Goal: Transaction & Acquisition: Purchase product/service

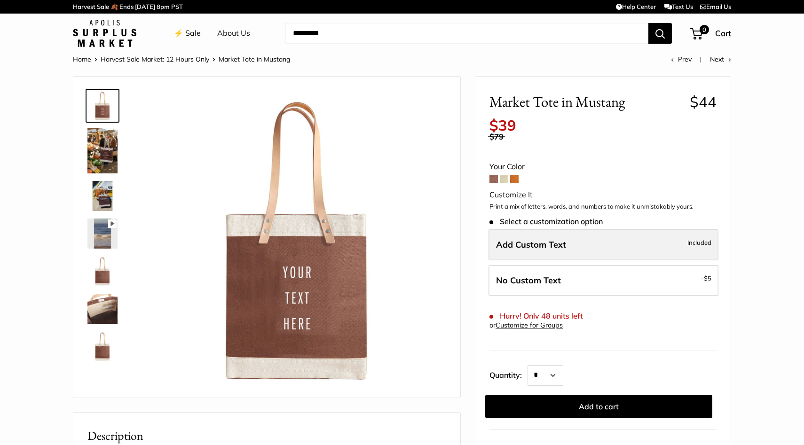
click at [534, 251] on label "Add Custom Text Included" at bounding box center [604, 244] width 230 height 31
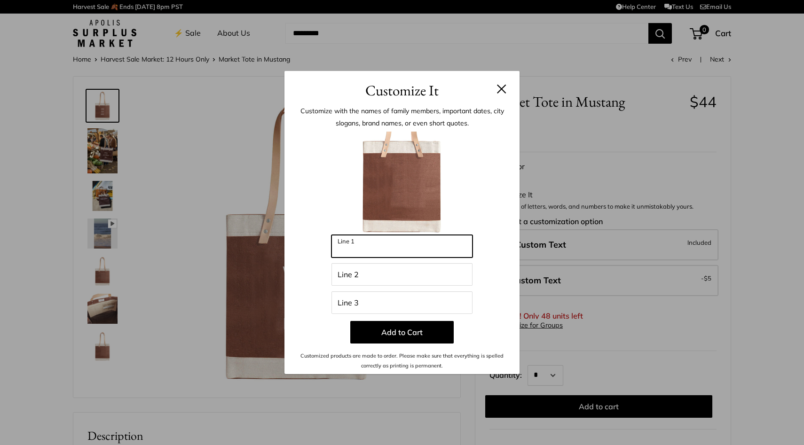
click at [393, 252] on input "Line 1" at bounding box center [402, 246] width 141 height 23
type input "******"
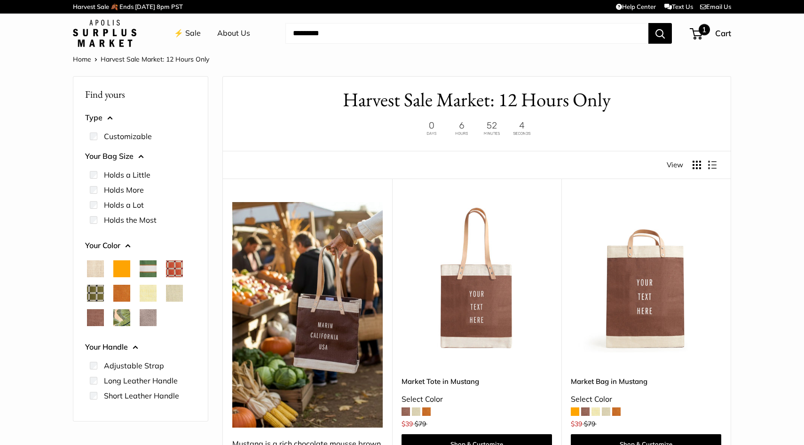
click at [697, 35] on span "1" at bounding box center [696, 33] width 13 height 11
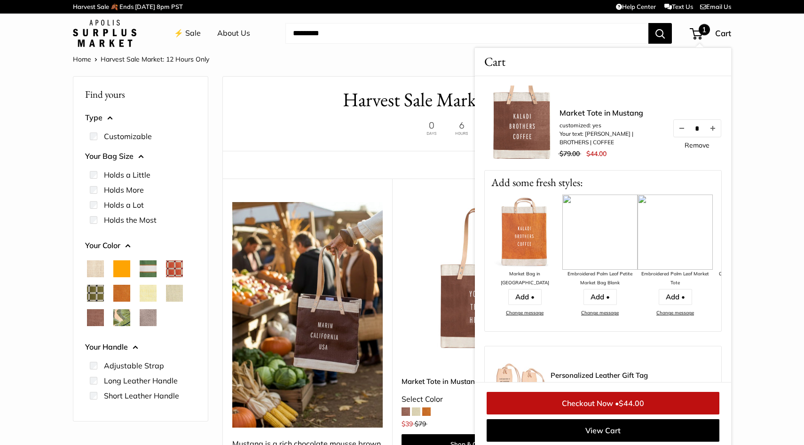
click at [603, 403] on link "Checkout Now • $44.00" at bounding box center [603, 403] width 233 height 23
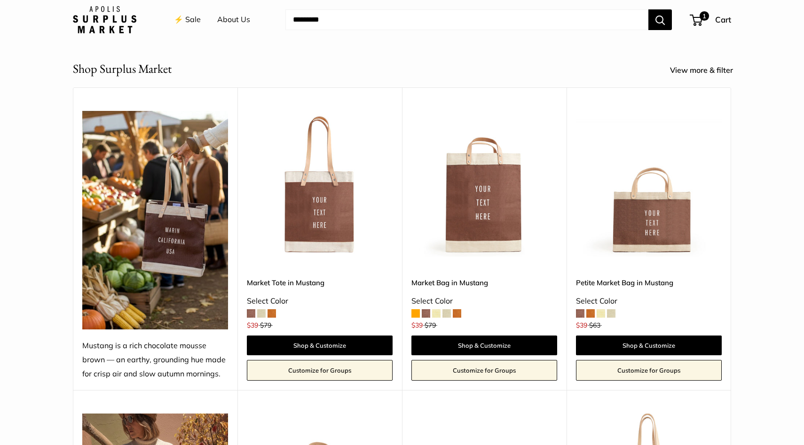
scroll to position [354, 0]
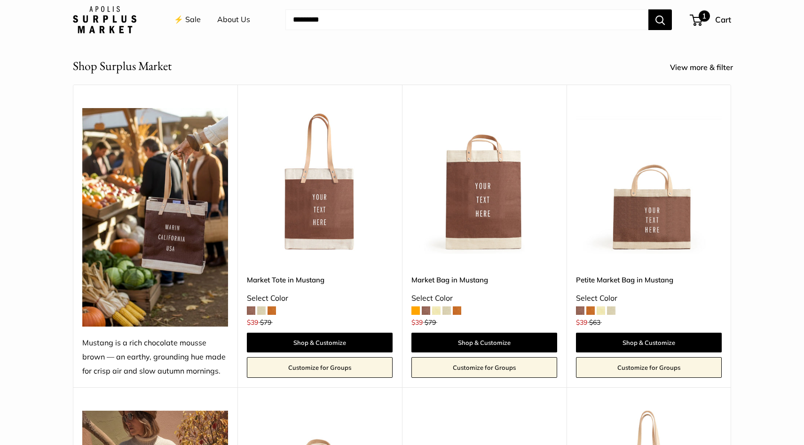
click at [700, 19] on span "1" at bounding box center [704, 15] width 11 height 11
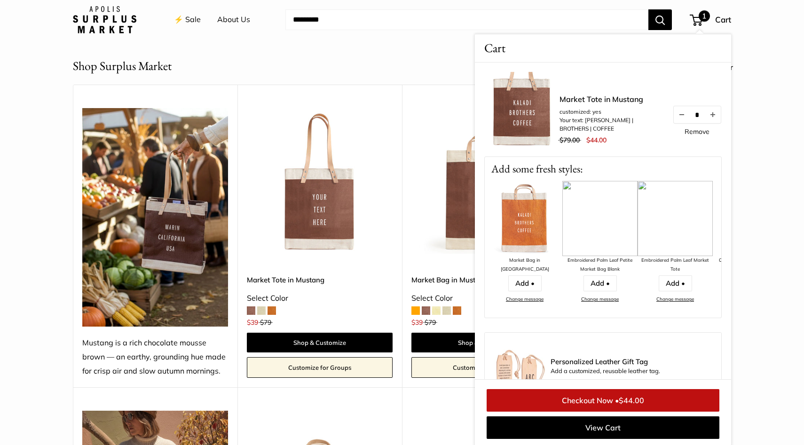
click at [609, 95] on link "Market Tote in Mustang" at bounding box center [611, 99] width 103 height 11
click at [360, 60] on header "Shop Surplus Market View more & filter" at bounding box center [402, 66] width 658 height 18
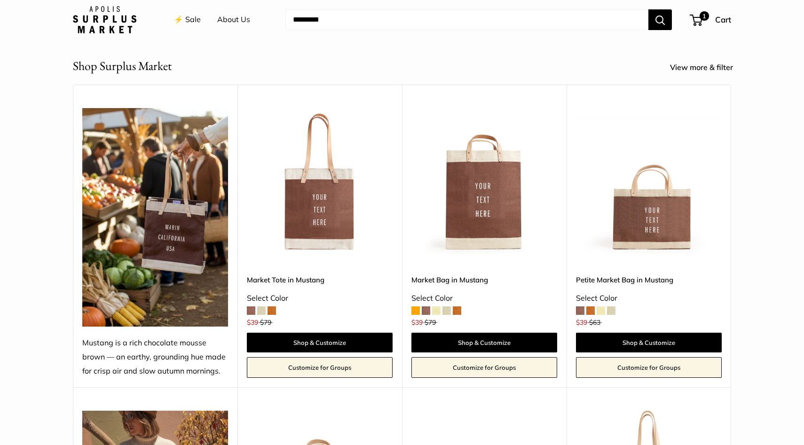
click at [0, 0] on img at bounding box center [0, 0] width 0 height 0
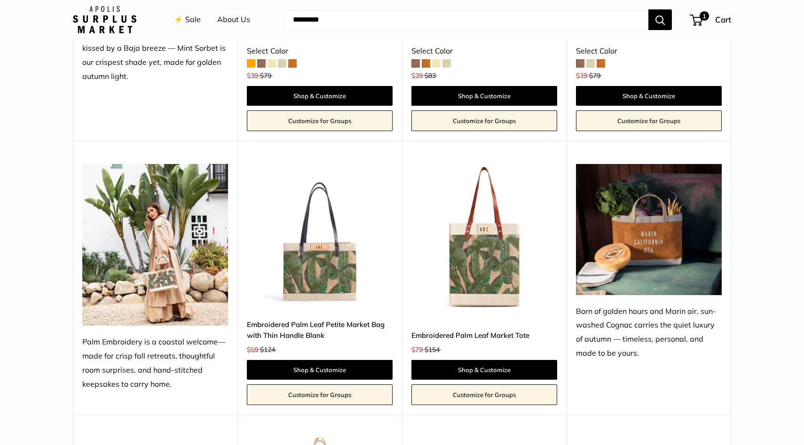
scroll to position [667, 0]
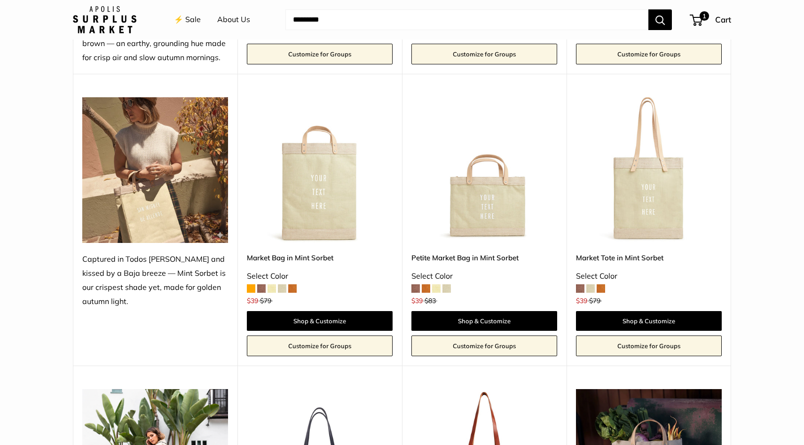
click at [700, 9] on div "⚡️ Sale About Us Need help? Text Us: 20919 hello@apolisglobal.com Follow Us Fac…" at bounding box center [402, 20] width 658 height 30
click at [700, 14] on span "1" at bounding box center [704, 15] width 11 height 11
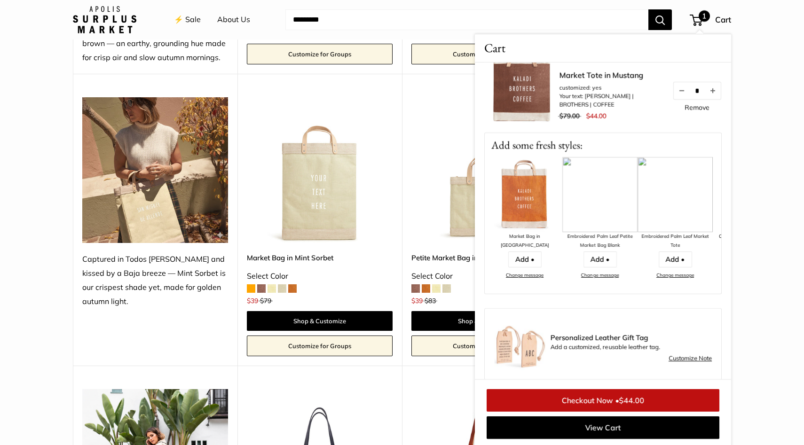
scroll to position [0, 0]
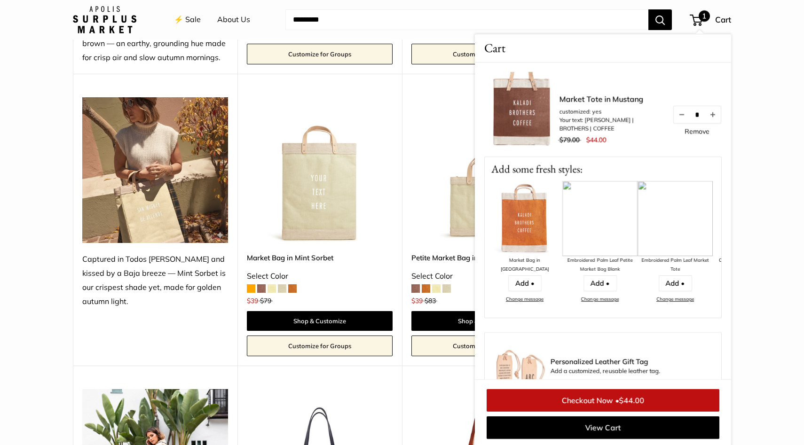
click at [702, 22] on span "1" at bounding box center [704, 15] width 11 height 11
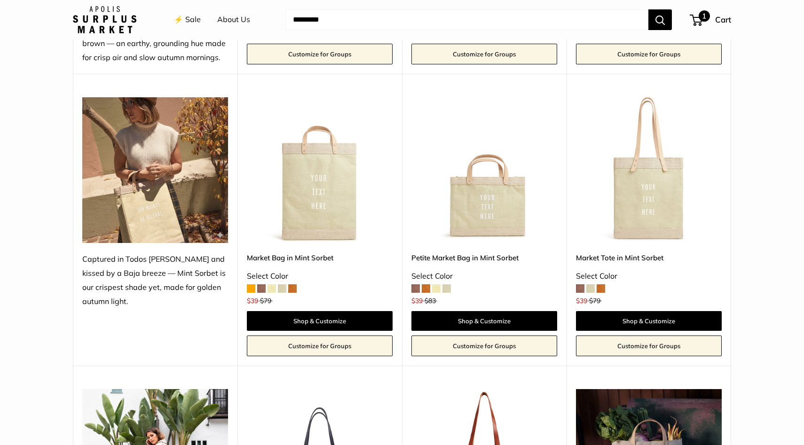
click at [702, 22] on span "1" at bounding box center [704, 15] width 11 height 11
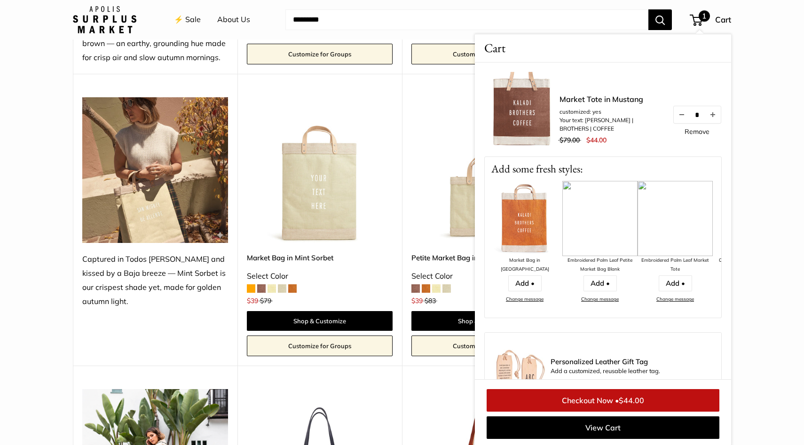
click at [561, 404] on link "Checkout Now • $44.00" at bounding box center [603, 400] width 233 height 23
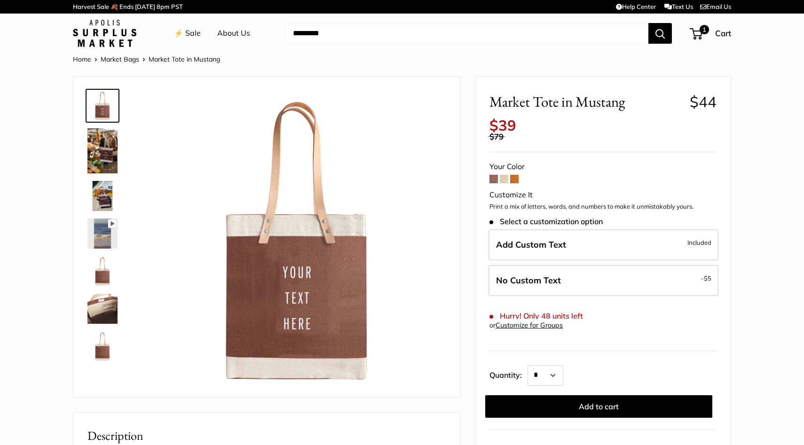
click at [98, 161] on img at bounding box center [102, 150] width 30 height 45
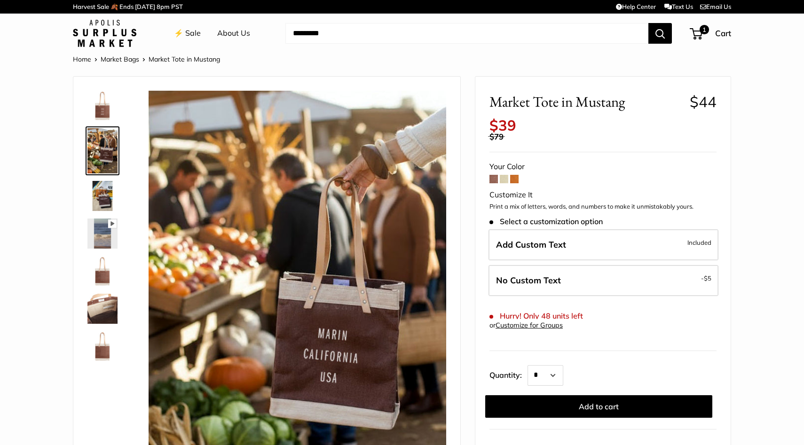
click at [103, 200] on img at bounding box center [102, 196] width 30 height 30
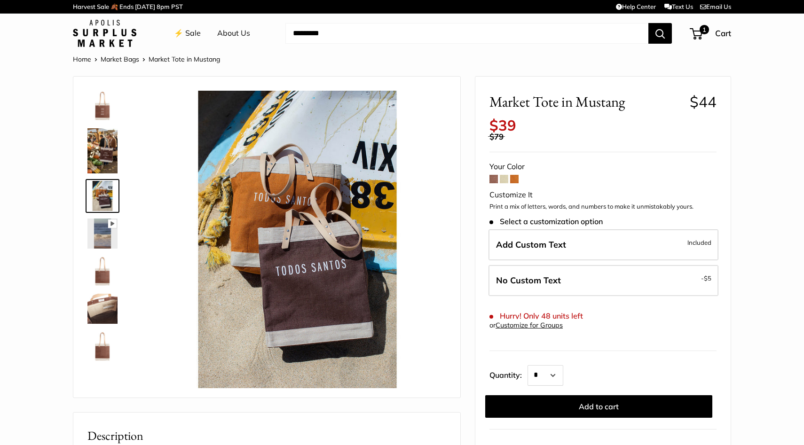
click at [108, 282] on img at bounding box center [102, 271] width 30 height 30
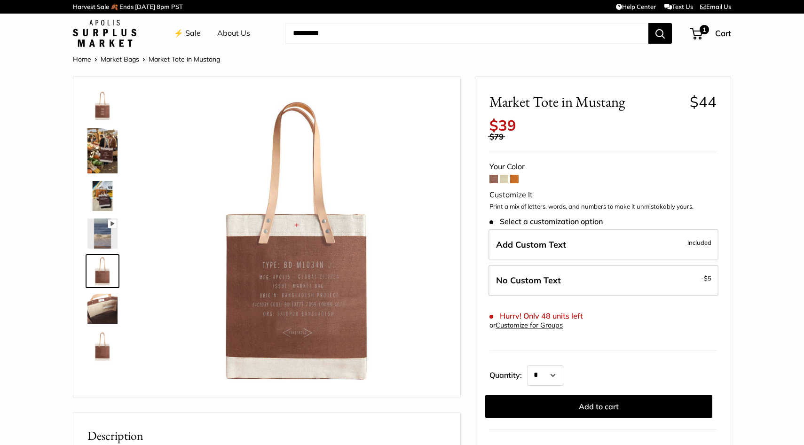
click at [107, 308] on img at bounding box center [102, 309] width 30 height 30
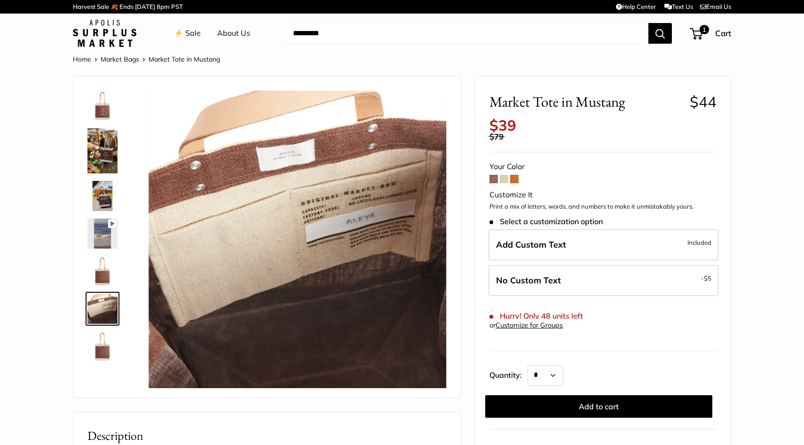
click at [108, 338] on img at bounding box center [102, 347] width 30 height 30
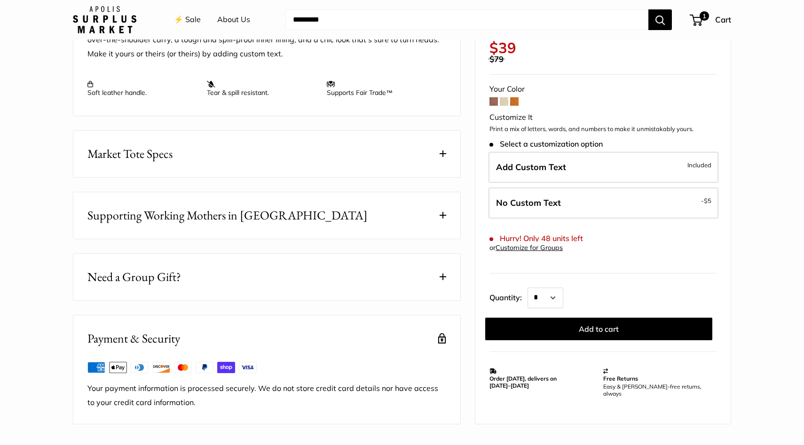
scroll to position [439, 0]
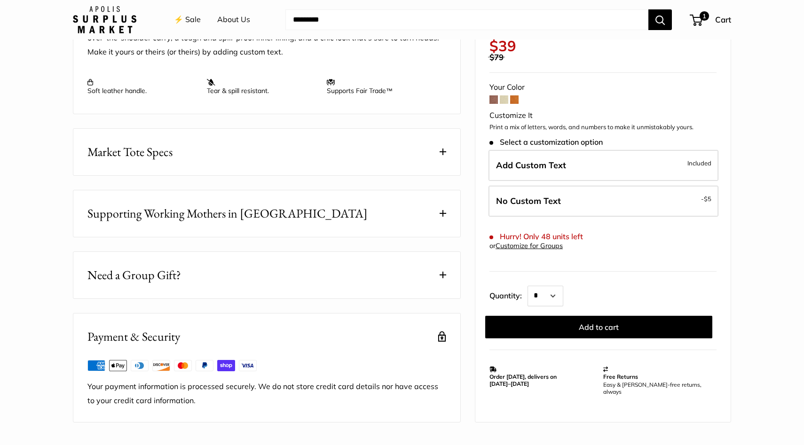
click at [449, 149] on button "Market Tote Specs" at bounding box center [266, 152] width 387 height 47
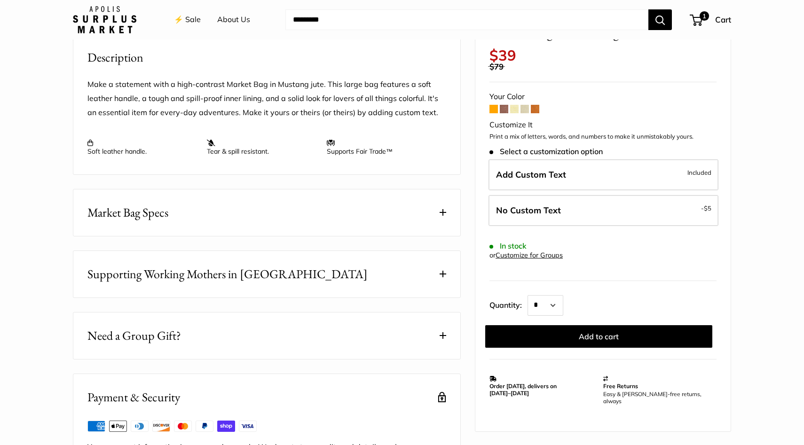
scroll to position [380, 0]
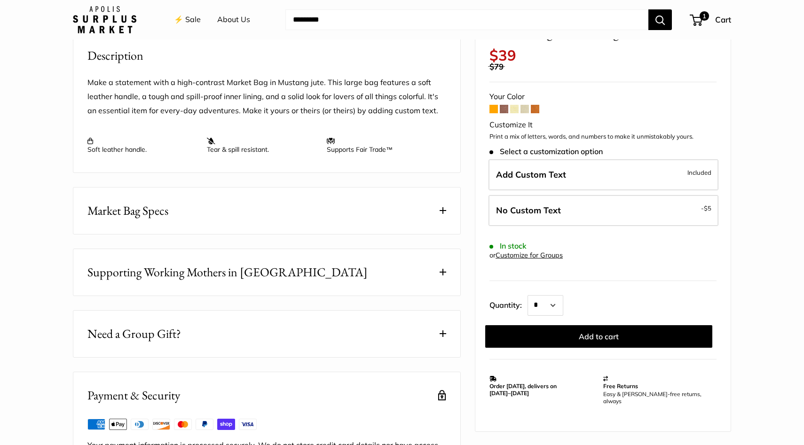
click at [354, 219] on button "Market Bag Specs" at bounding box center [266, 211] width 387 height 47
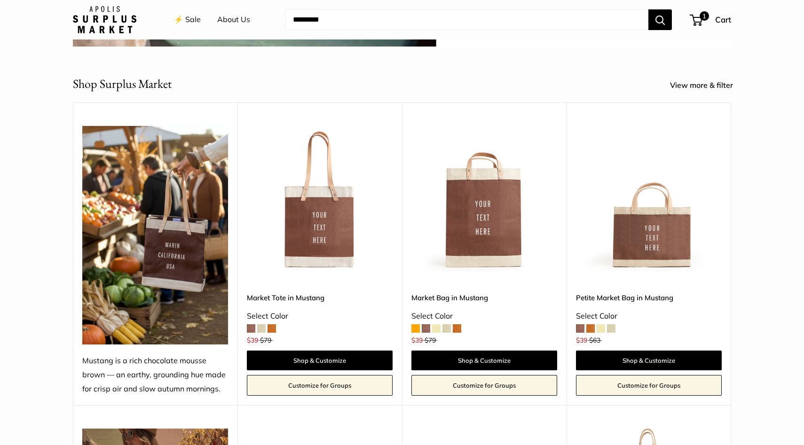
scroll to position [367, 0]
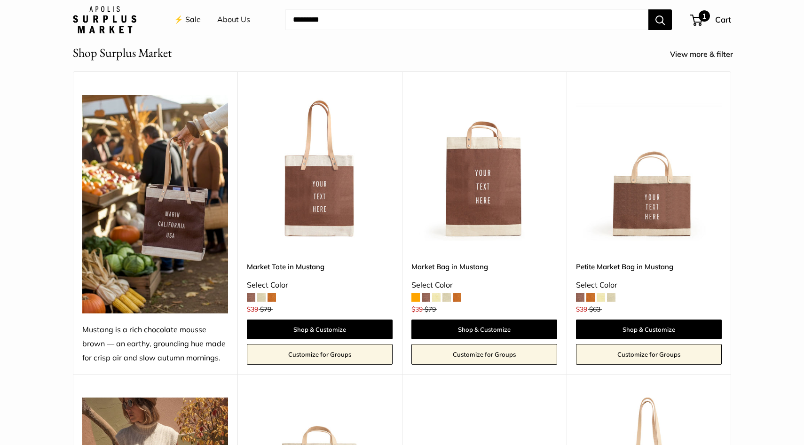
click at [703, 25] on div "1 Cart" at bounding box center [711, 19] width 40 height 15
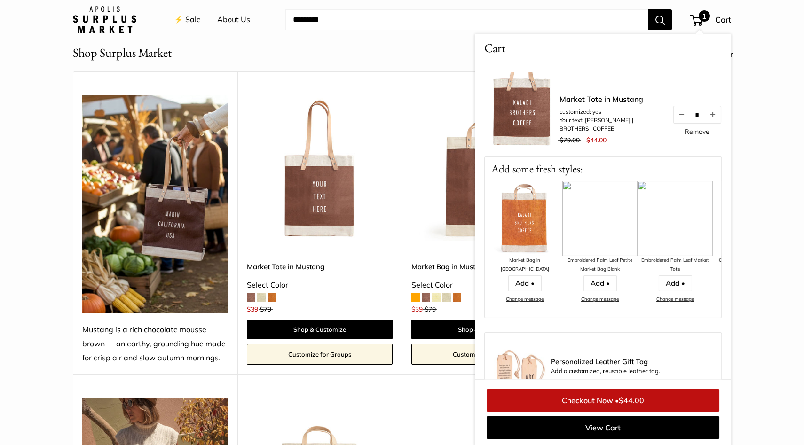
click at [606, 402] on link "Checkout Now • $44.00" at bounding box center [603, 400] width 233 height 23
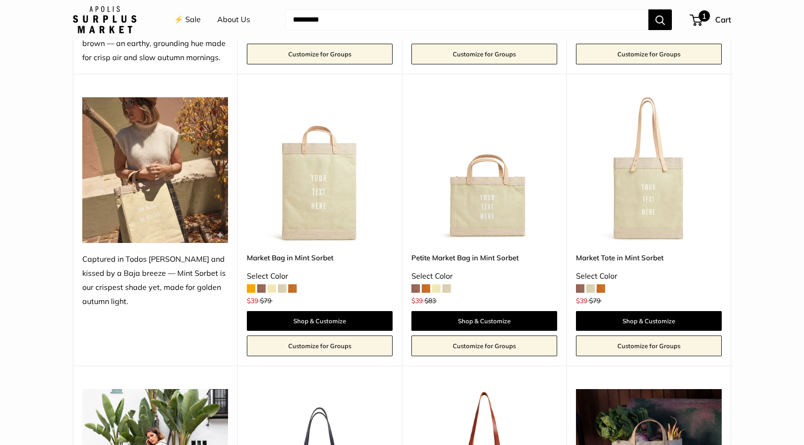
click at [696, 20] on span "1" at bounding box center [696, 20] width 13 height 11
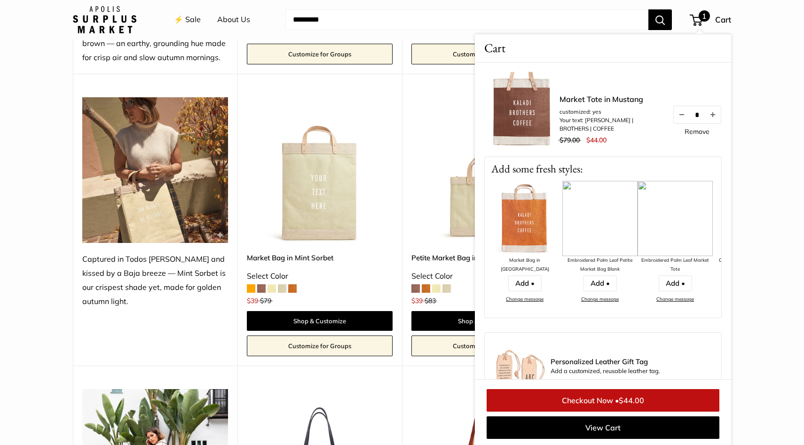
click at [512, 130] on img at bounding box center [521, 109] width 75 height 75
click at [394, 290] on div "Upgrade: Next Day Fulfillment Customizable Text Short Handle New Save $40 Marke…" at bounding box center [319, 220] width 165 height 292
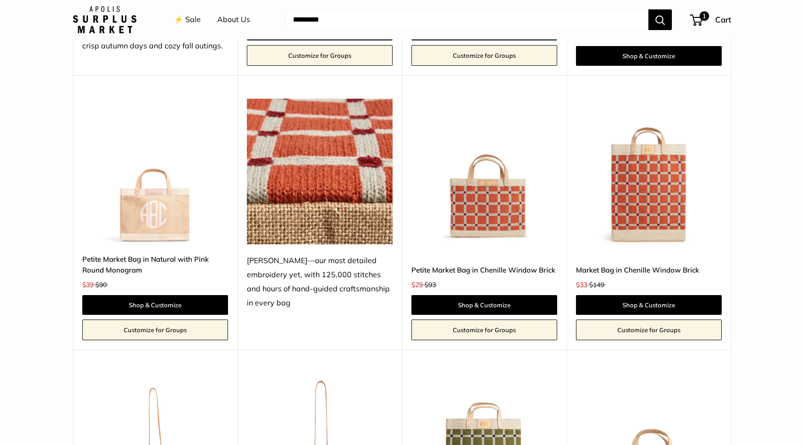
scroll to position [1808, 0]
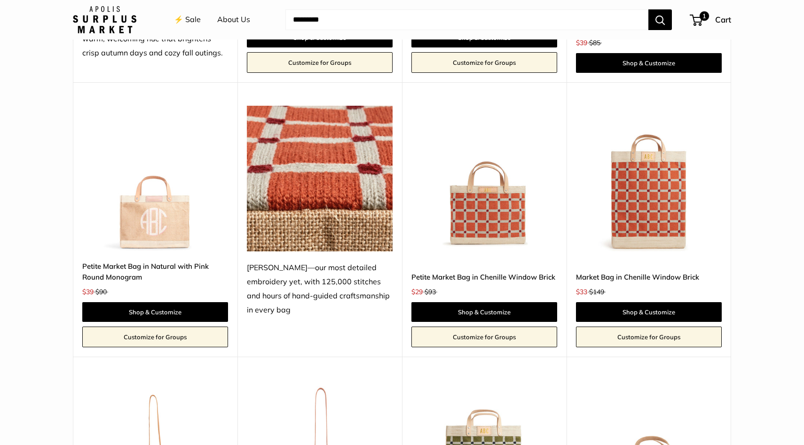
click at [0, 0] on img at bounding box center [0, 0] width 0 height 0
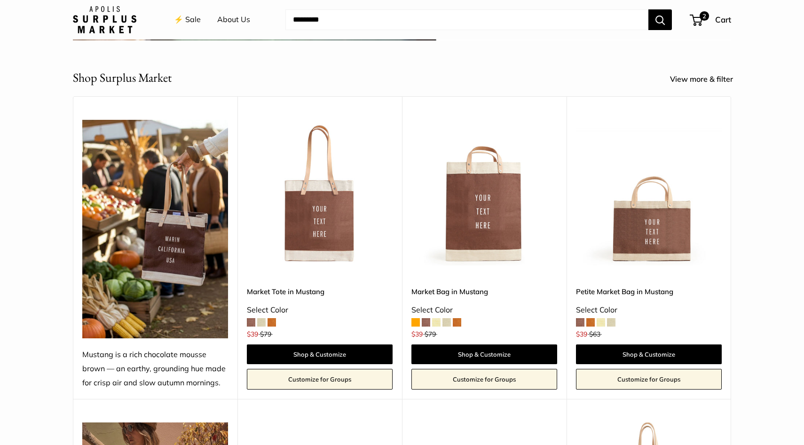
scroll to position [341, 0]
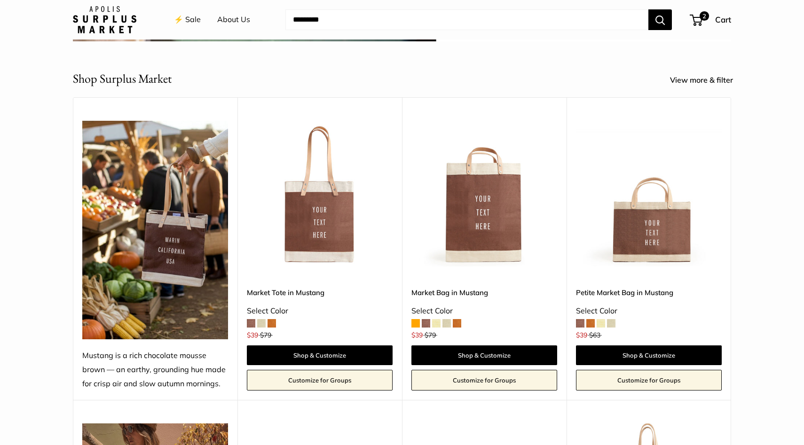
click at [0, 0] on img at bounding box center [0, 0] width 0 height 0
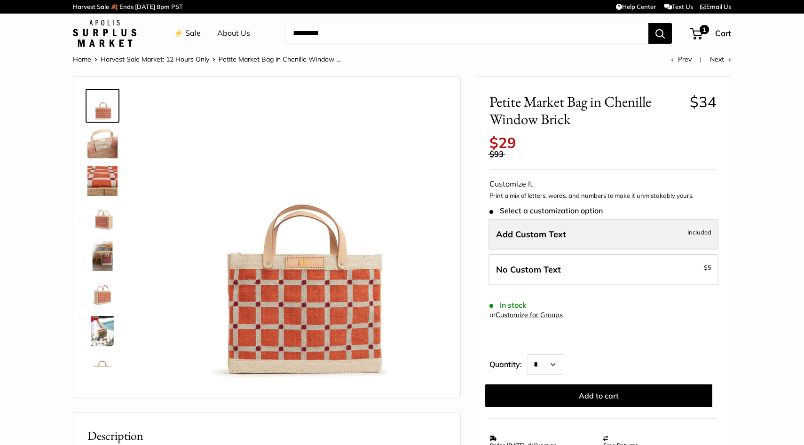
click at [572, 231] on label "Add Custom Text Included" at bounding box center [604, 234] width 230 height 31
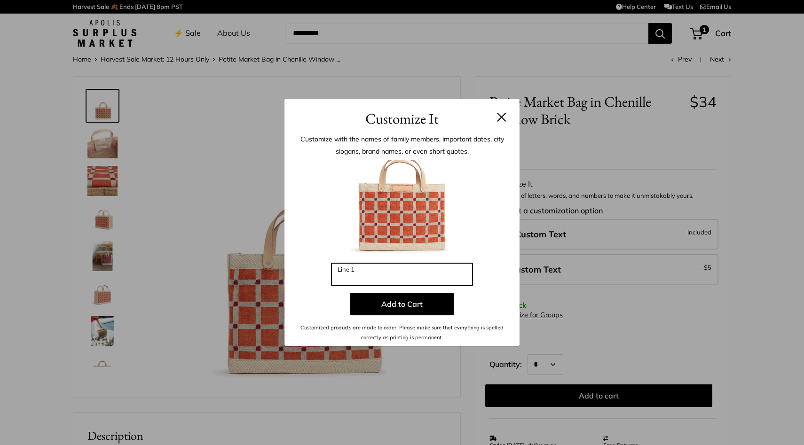
click at [392, 270] on input "Line 1" at bounding box center [402, 274] width 141 height 23
type input "***"
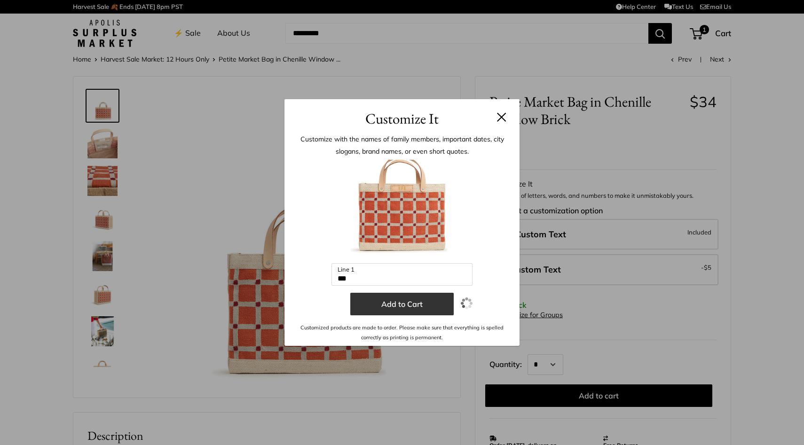
click at [389, 301] on button "Add to Cart" at bounding box center [401, 304] width 103 height 23
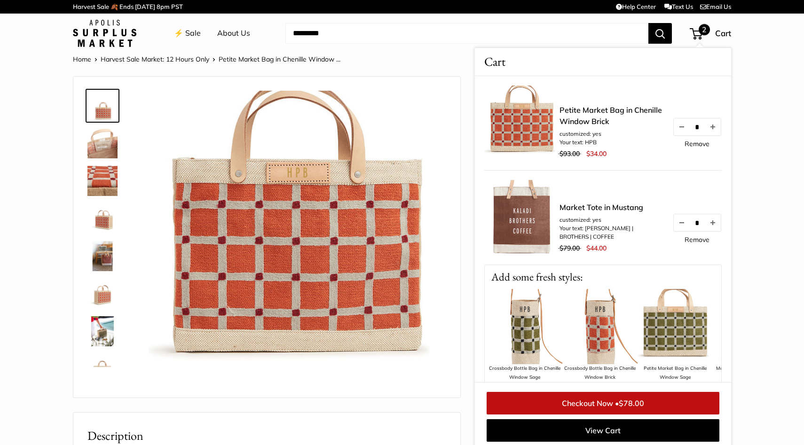
click at [107, 172] on img at bounding box center [102, 181] width 30 height 30
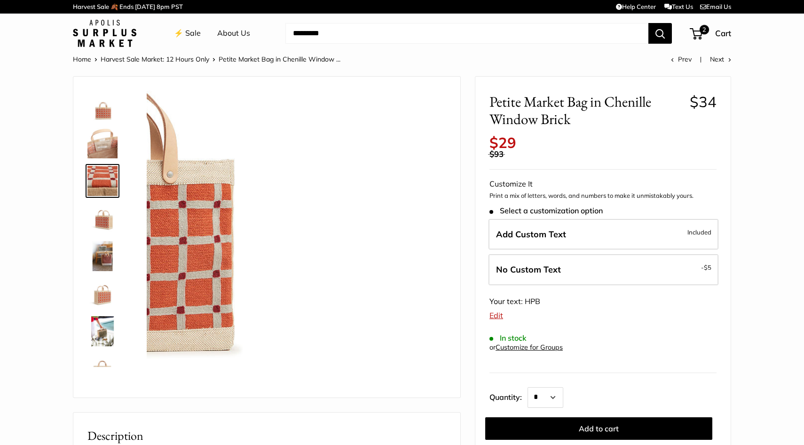
scroll to position [4, 0]
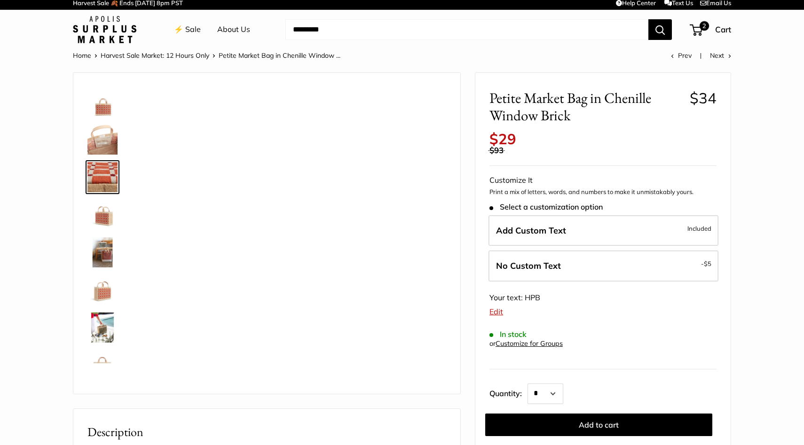
click at [104, 136] on img at bounding box center [102, 140] width 30 height 30
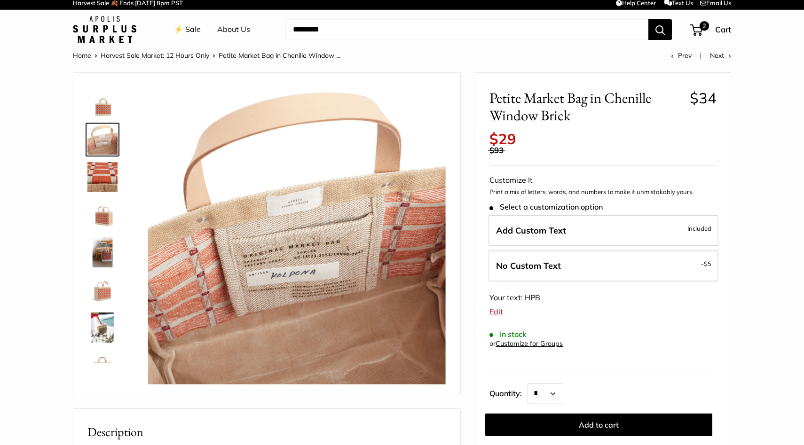
click at [100, 105] on img at bounding box center [102, 102] width 30 height 30
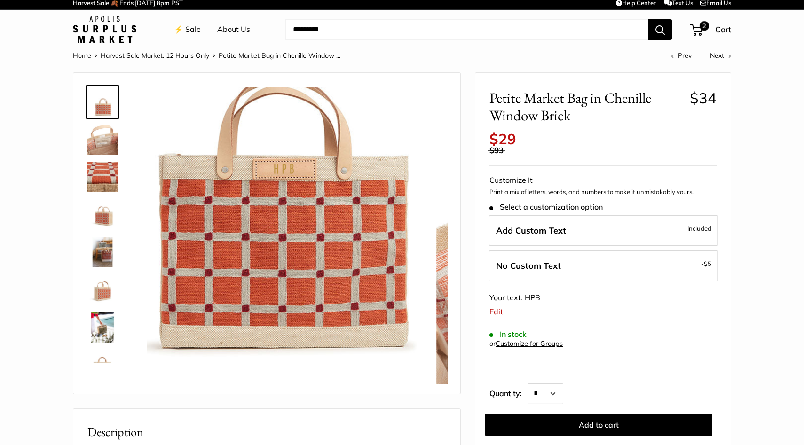
click at [105, 136] on img at bounding box center [102, 140] width 30 height 30
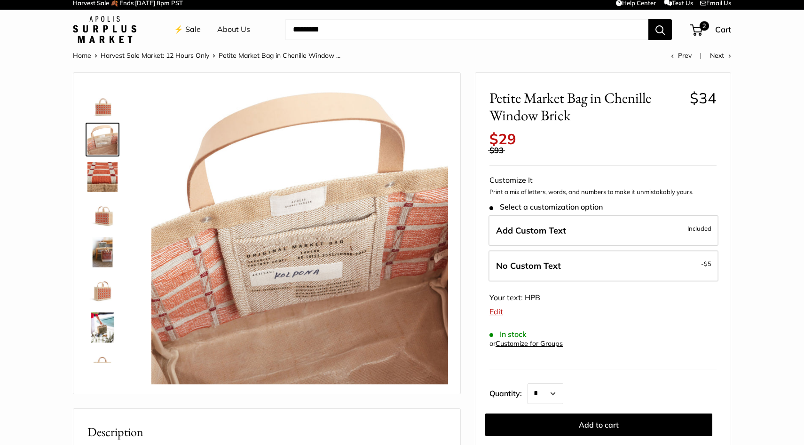
click at [107, 174] on img at bounding box center [102, 177] width 30 height 30
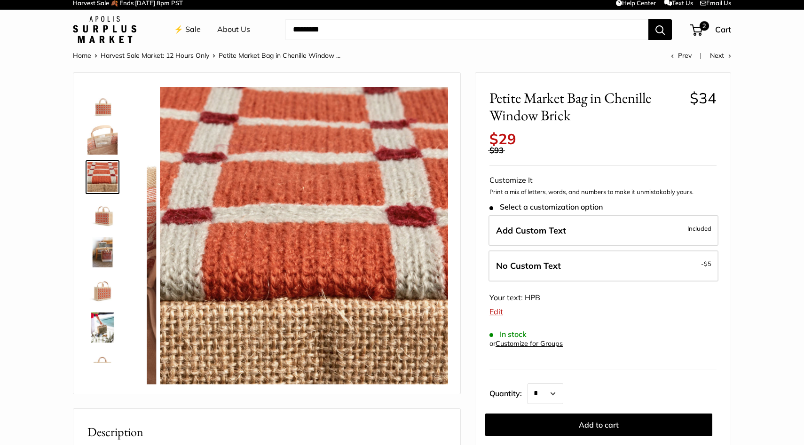
click at [110, 217] on img at bounding box center [102, 215] width 30 height 30
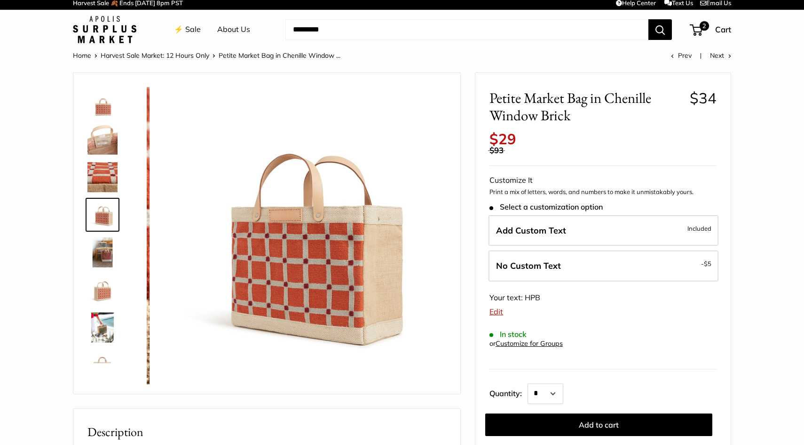
click at [110, 262] on img at bounding box center [102, 252] width 30 height 30
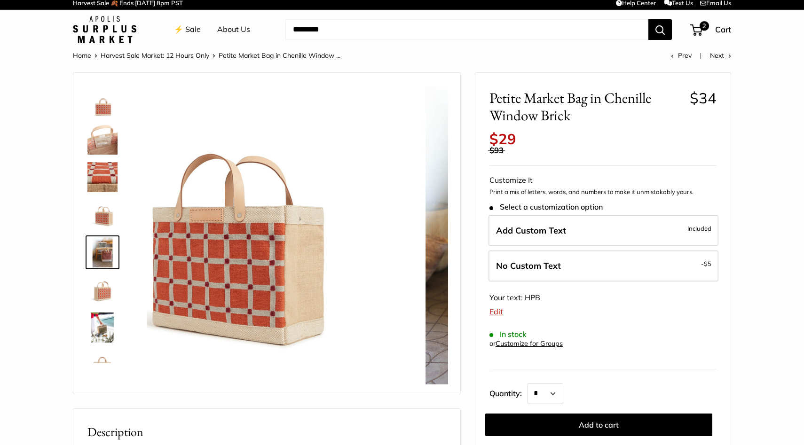
scroll to position [29, 0]
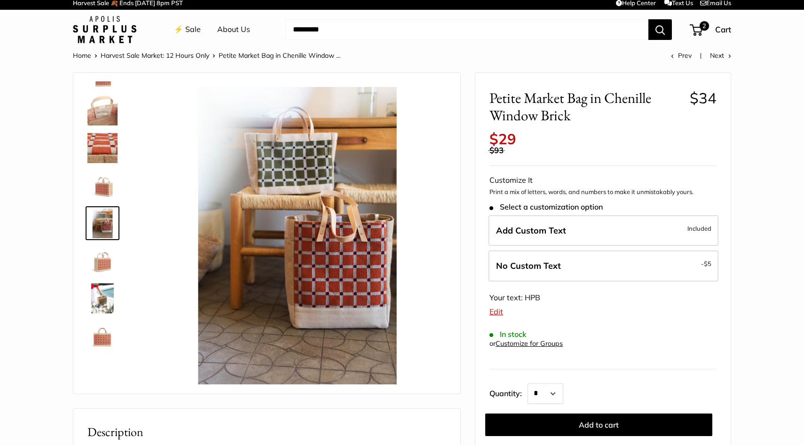
click at [106, 264] on img at bounding box center [102, 261] width 30 height 30
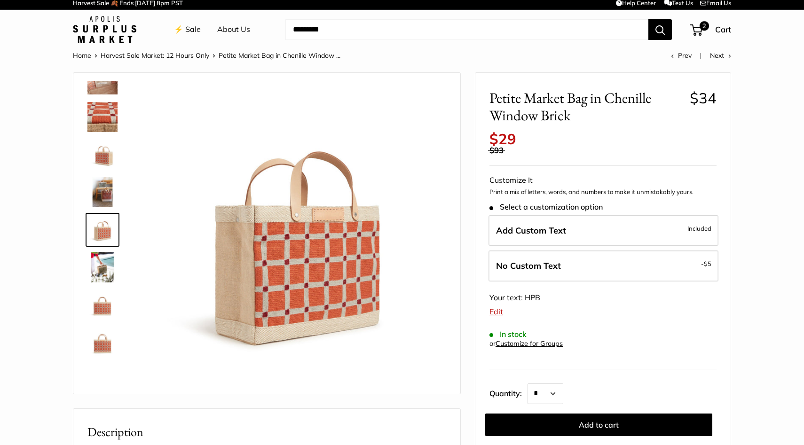
click at [104, 312] on img at bounding box center [102, 305] width 30 height 30
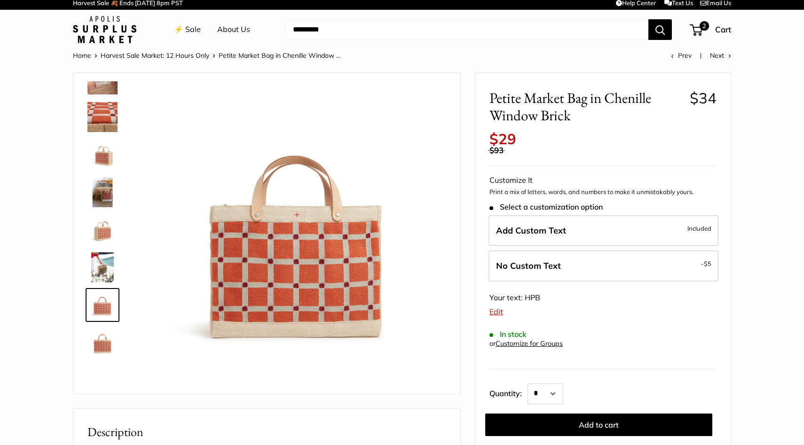
click at [95, 342] on img at bounding box center [102, 343] width 30 height 30
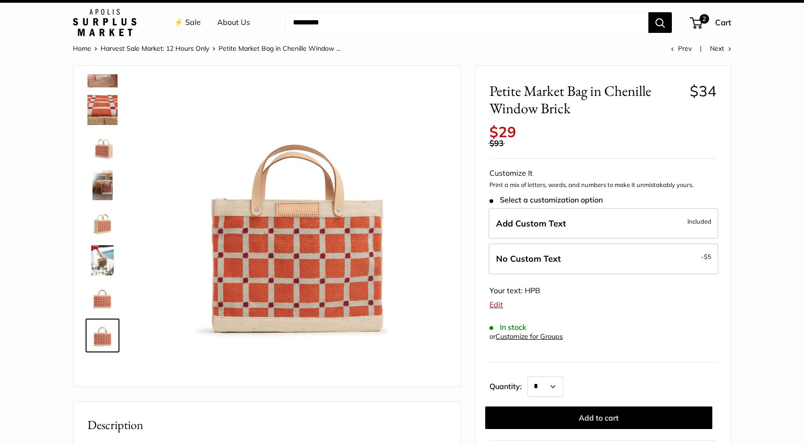
scroll to position [0, 0]
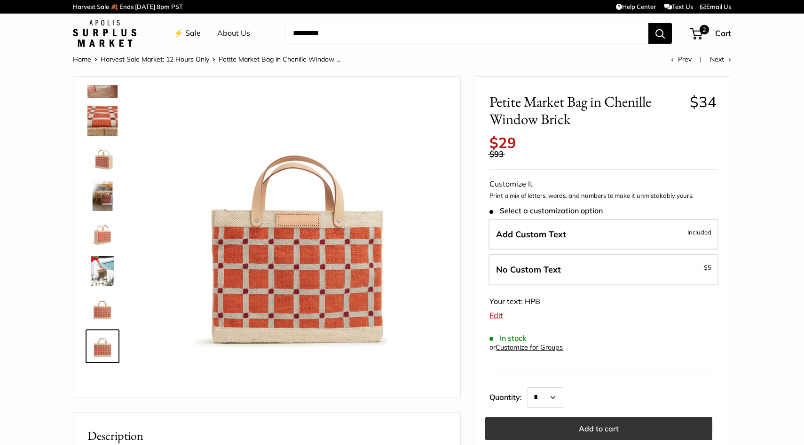
click at [565, 435] on button "Add to cart" at bounding box center [598, 429] width 227 height 23
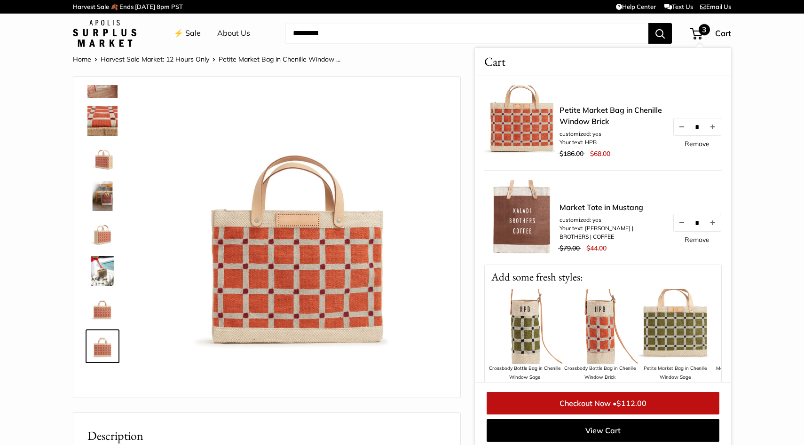
click at [573, 403] on link "Checkout Now • $112.00" at bounding box center [603, 403] width 233 height 23
click at [678, 128] on button "Decrease quantity by 1" at bounding box center [682, 127] width 16 height 17
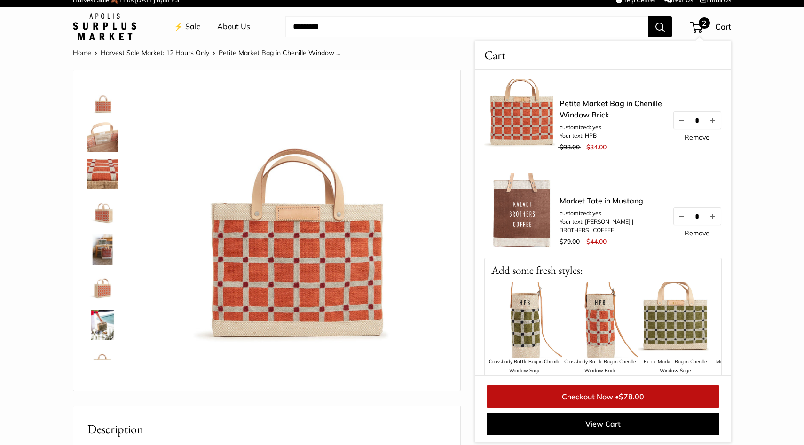
scroll to position [8, 0]
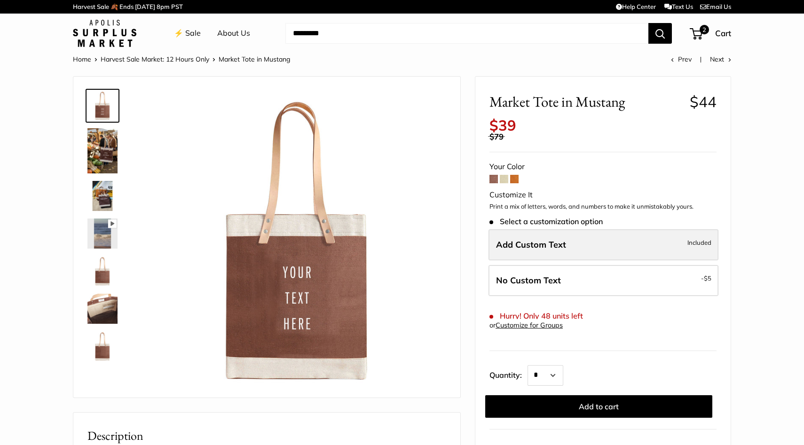
click at [536, 246] on span "Add Custom Text" at bounding box center [531, 244] width 70 height 11
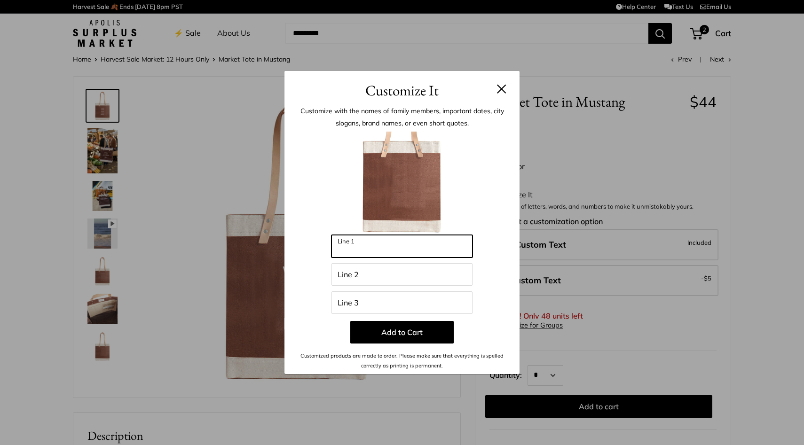
click at [384, 248] on input "Line 1" at bounding box center [402, 246] width 141 height 23
type input "******"
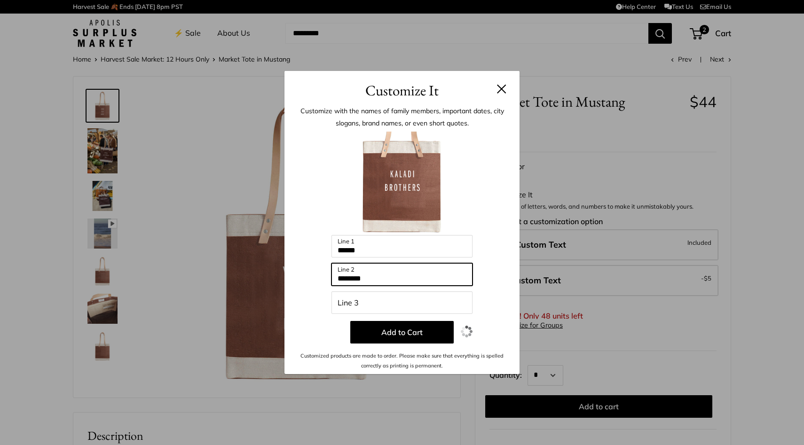
type input "********"
type input "*********"
click at [501, 83] on h3 "Customize It" at bounding box center [402, 90] width 207 height 22
drag, startPoint x: 371, startPoint y: 279, endPoint x: 314, endPoint y: 279, distance: 56.9
click at [314, 279] on div "Enter 39 letters ****** Line 1 ***** Line 2 ********* Line 3 Add to Cart Custom…" at bounding box center [402, 251] width 207 height 239
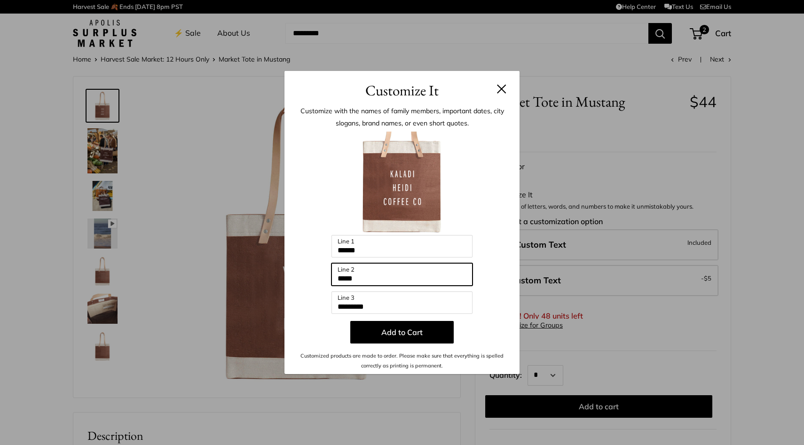
type input "*"
type input "********"
click at [388, 309] on input "*********" at bounding box center [402, 303] width 141 height 23
type input "******"
click at [499, 87] on button at bounding box center [501, 88] width 9 height 9
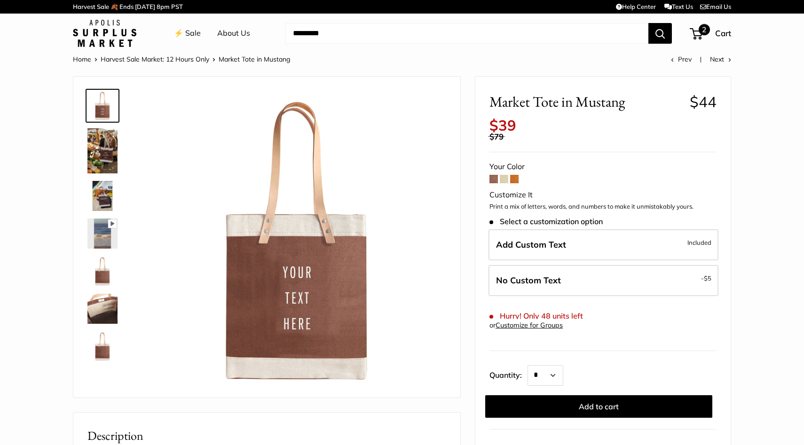
click at [704, 26] on span "2" at bounding box center [704, 29] width 11 height 11
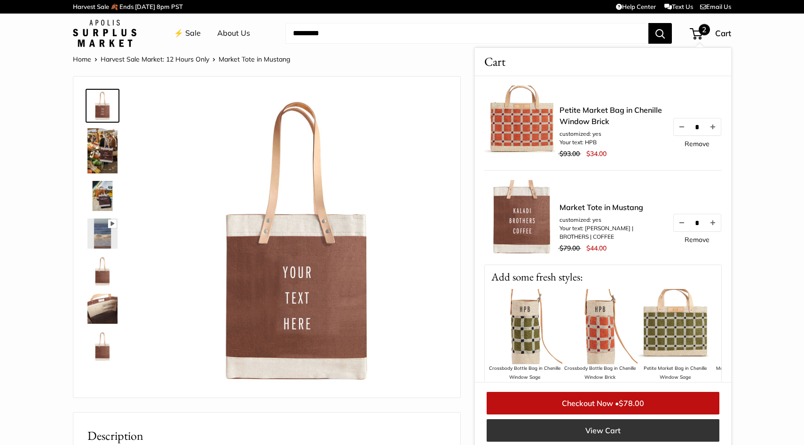
click at [548, 433] on link "View Cart" at bounding box center [603, 430] width 233 height 23
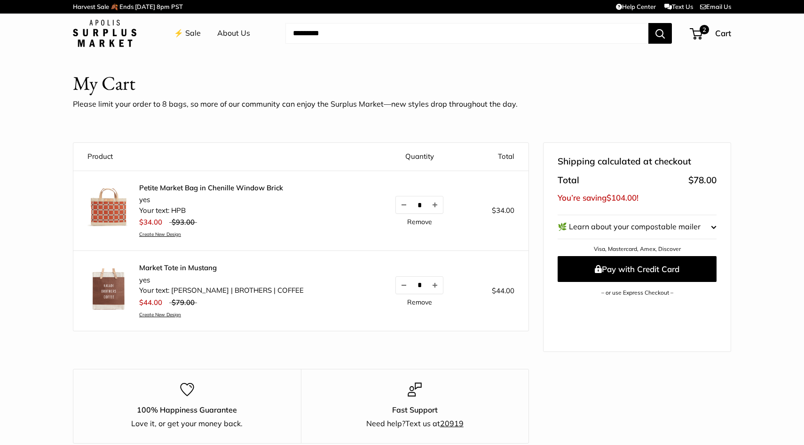
click at [186, 34] on link "⚡️ Sale" at bounding box center [187, 33] width 27 height 14
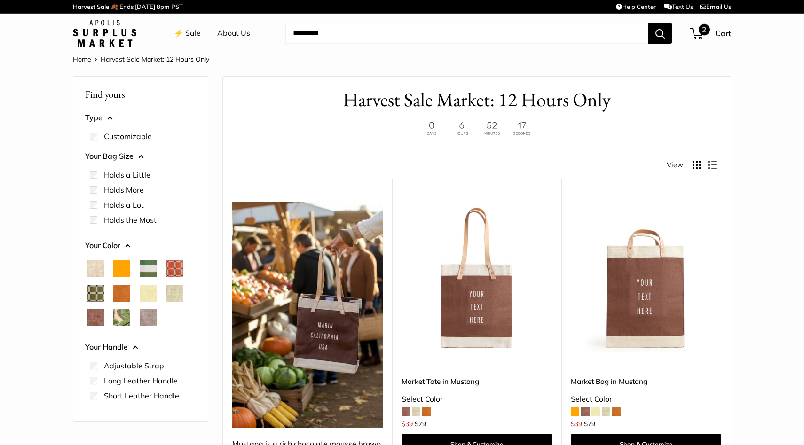
click at [693, 32] on span at bounding box center [694, 33] width 3 height 3
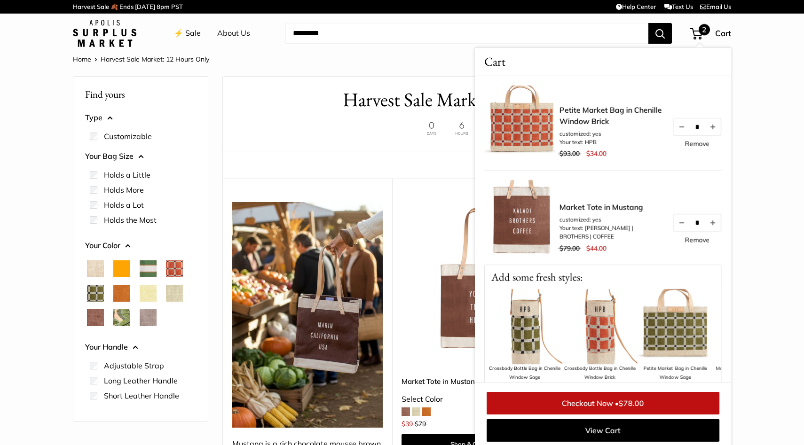
click at [573, 114] on link "Petite Market Bag in Chenille Window Brick" at bounding box center [611, 115] width 103 height 23
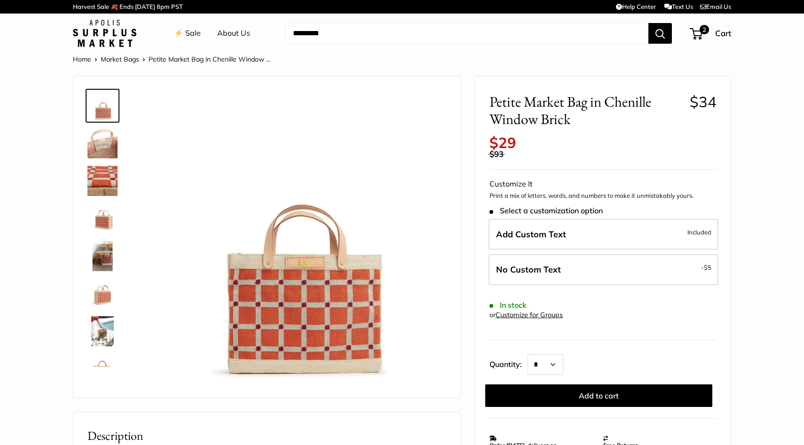
click at [300, 262] on img at bounding box center [298, 240] width 298 height 298
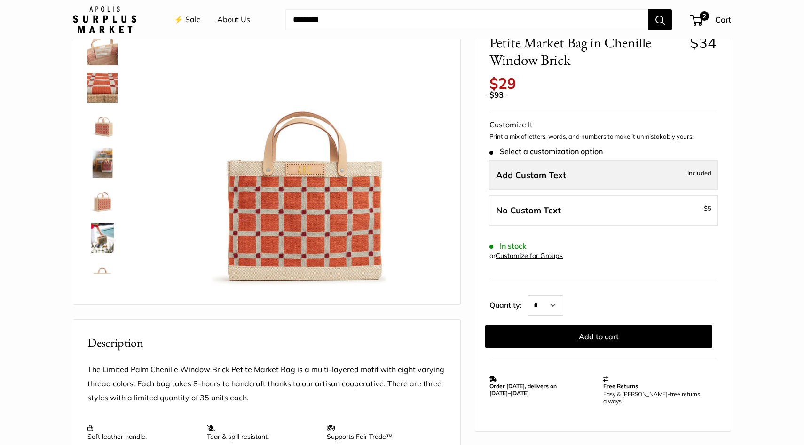
click at [562, 177] on span "Add Custom Text" at bounding box center [531, 174] width 70 height 11
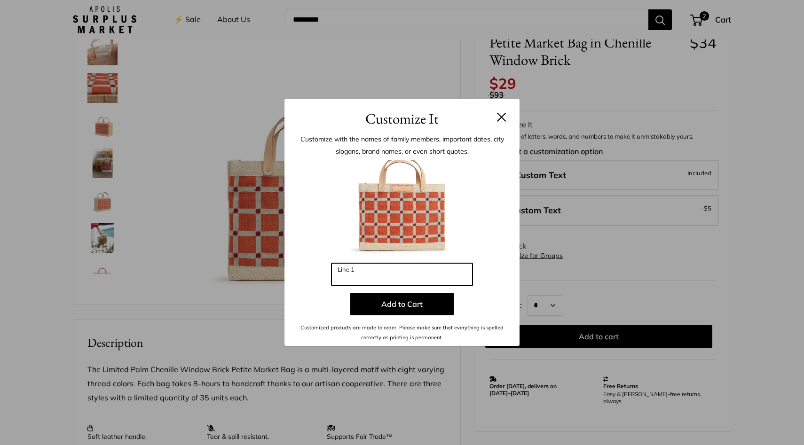
click at [410, 278] on input "Line 1" at bounding box center [402, 274] width 141 height 23
type input "*"
click at [499, 114] on button at bounding box center [501, 116] width 9 height 9
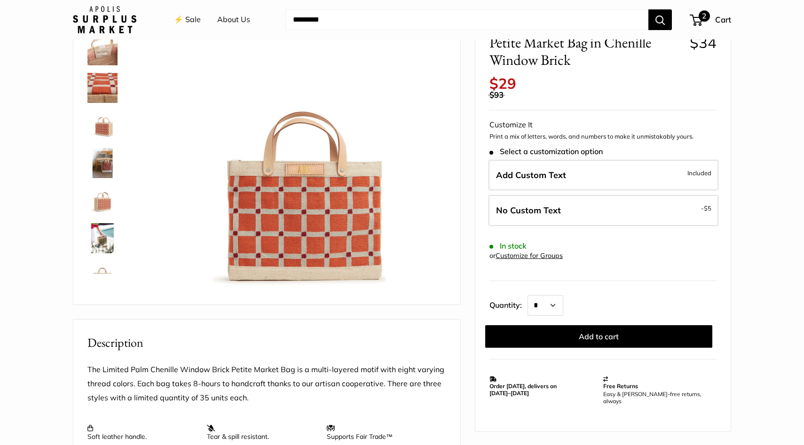
click at [702, 19] on span "2" at bounding box center [704, 15] width 11 height 11
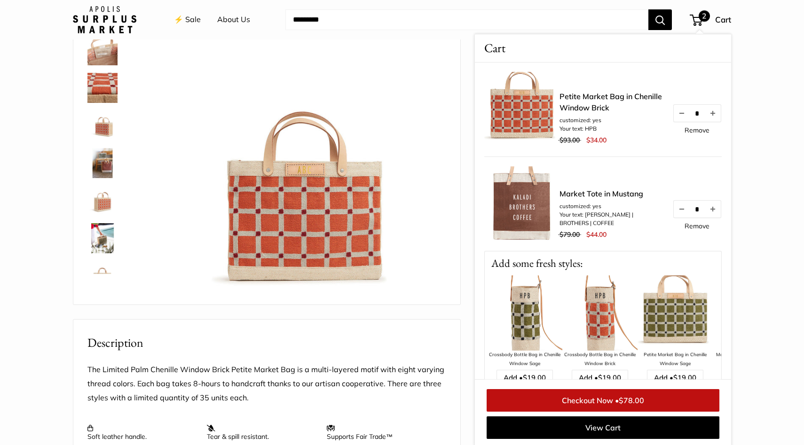
click at [528, 91] on img at bounding box center [521, 109] width 75 height 75
click at [591, 98] on link "Petite Market Bag in Chenille Window Brick" at bounding box center [611, 102] width 103 height 23
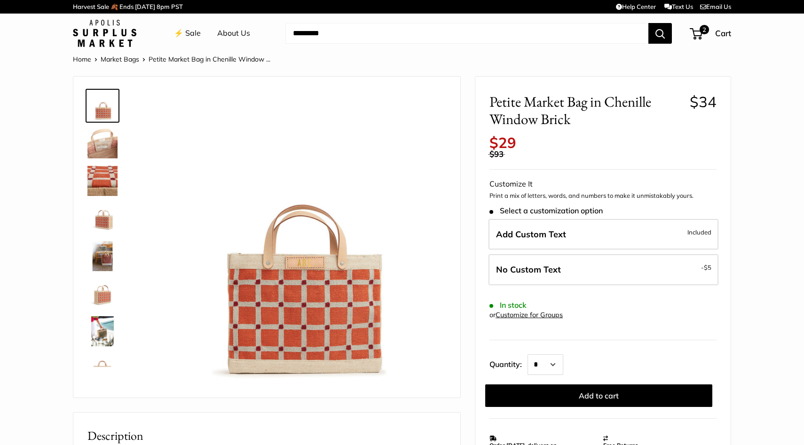
scroll to position [11, 0]
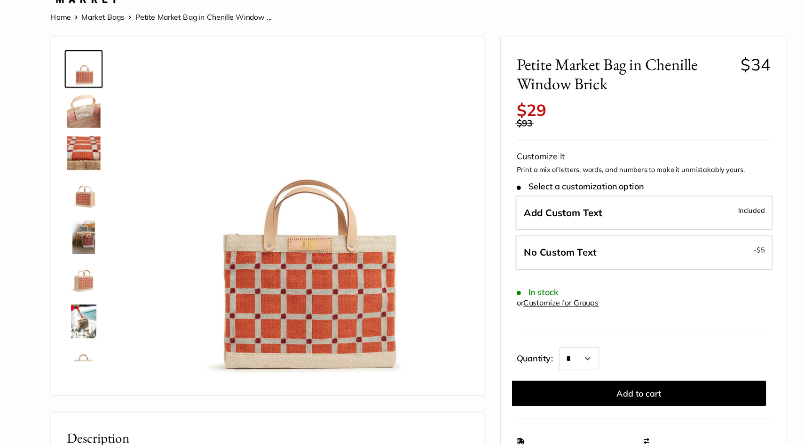
click at [104, 161] on img at bounding box center [102, 170] width 30 height 30
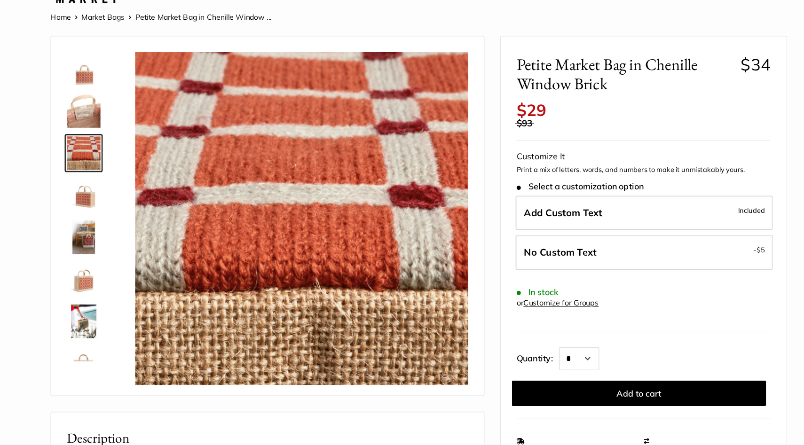
click at [102, 142] on img at bounding box center [102, 133] width 30 height 30
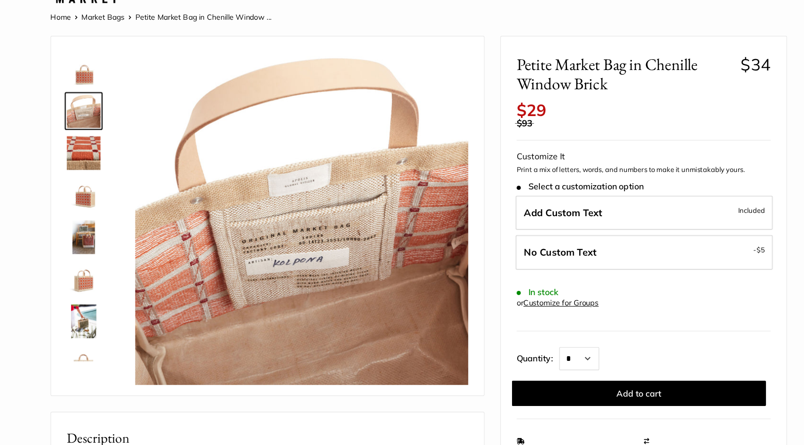
click at [106, 95] on img at bounding box center [102, 95] width 30 height 30
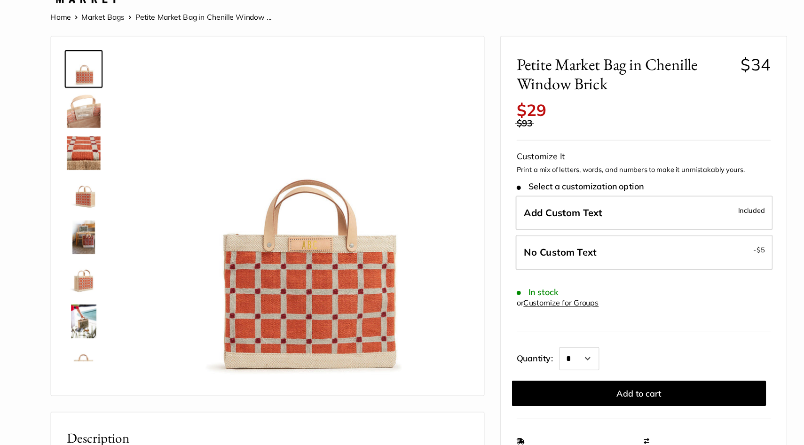
click at [103, 175] on img at bounding box center [102, 170] width 30 height 30
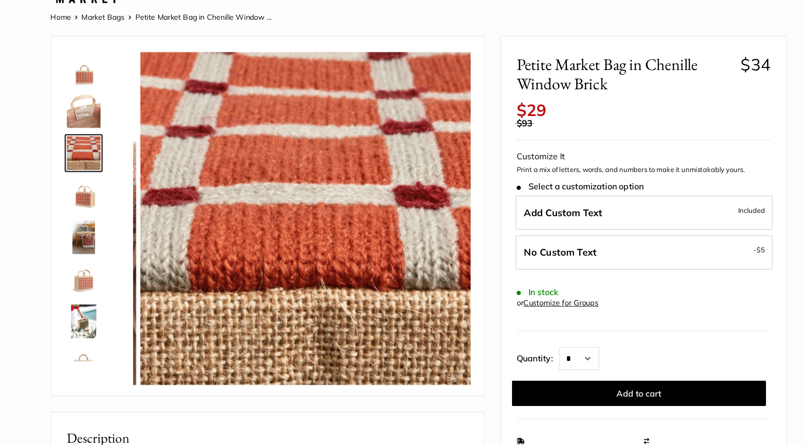
click at [104, 206] on img at bounding box center [102, 208] width 30 height 30
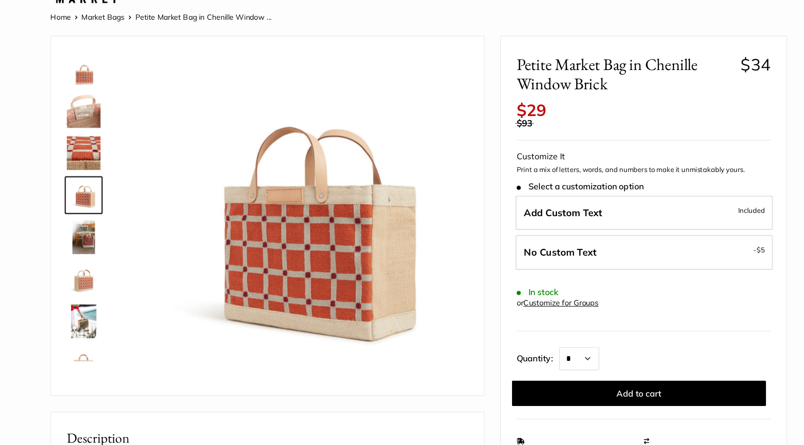
click at [102, 248] on img at bounding box center [102, 245] width 30 height 30
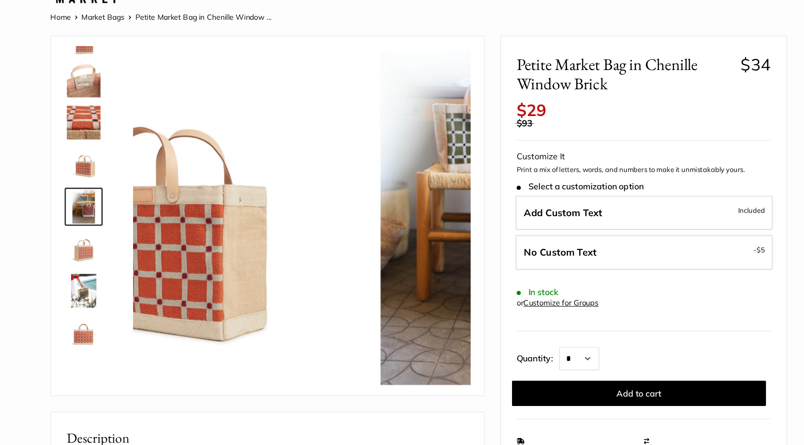
scroll to position [29, 0]
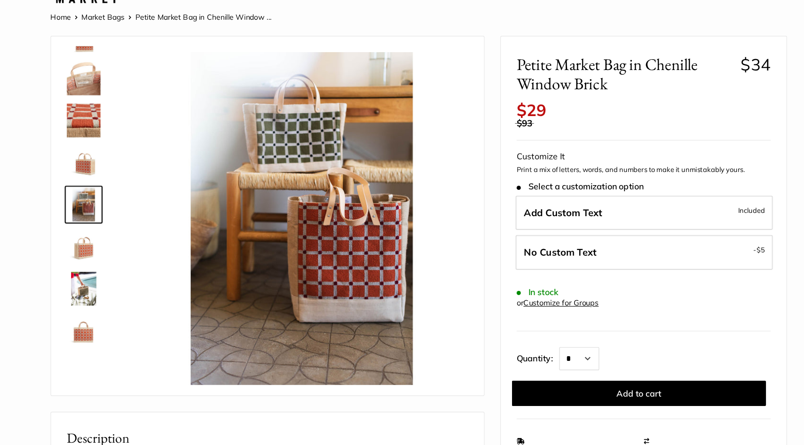
click at [105, 289] on img at bounding box center [102, 292] width 30 height 30
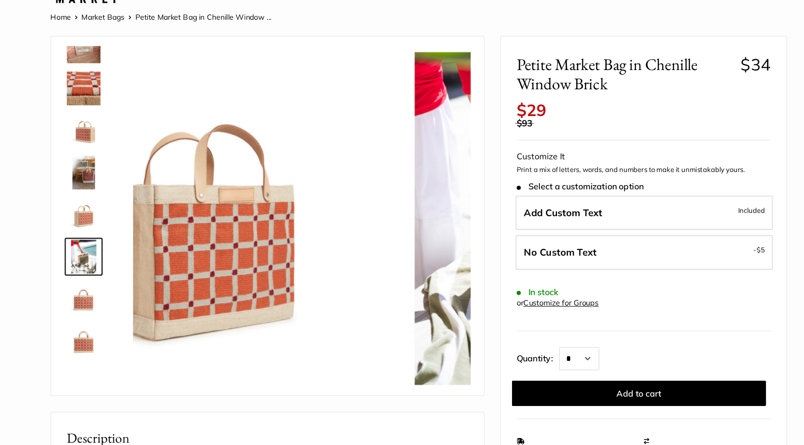
scroll to position [60, 0]
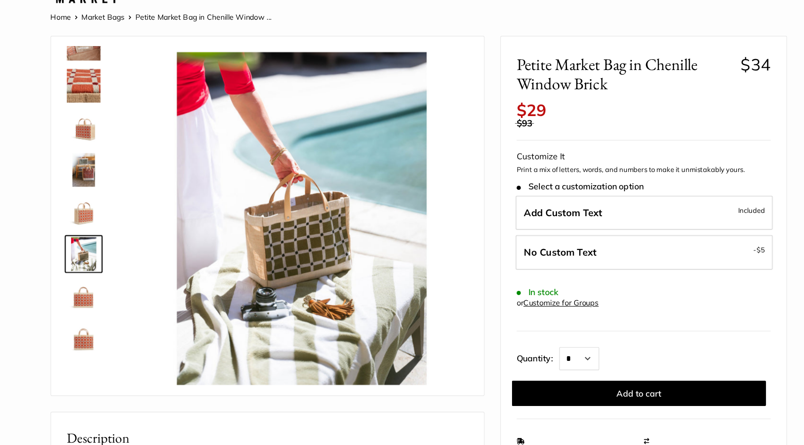
click at [104, 296] on img at bounding box center [102, 298] width 30 height 30
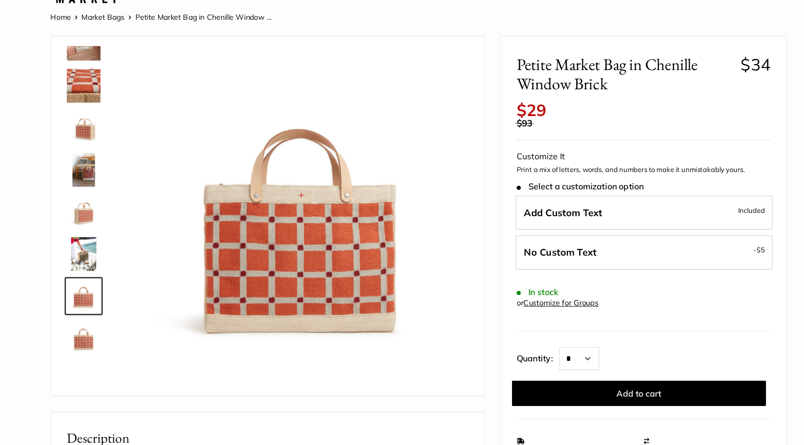
click at [104, 339] on img at bounding box center [102, 336] width 30 height 30
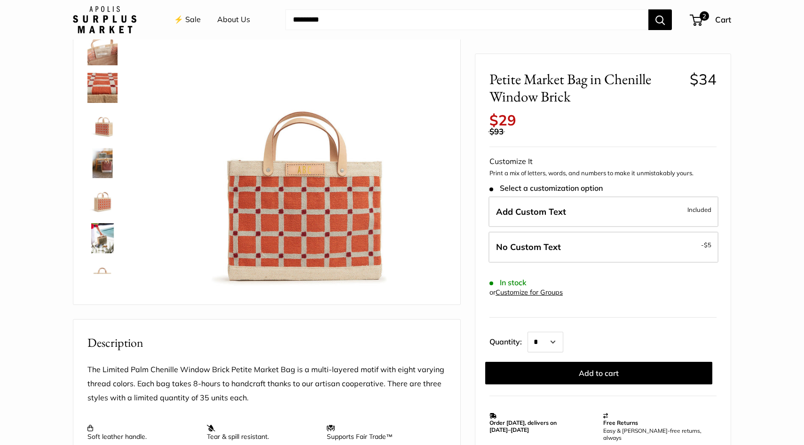
click at [195, 17] on link "⚡️ Sale" at bounding box center [187, 20] width 27 height 14
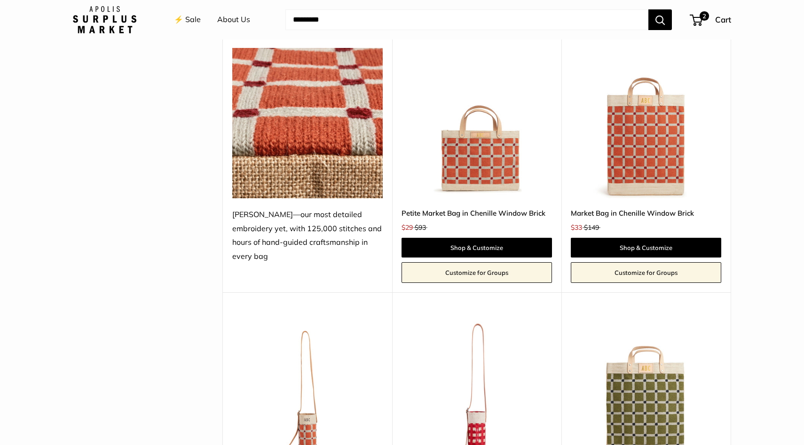
scroll to position [2217, 0]
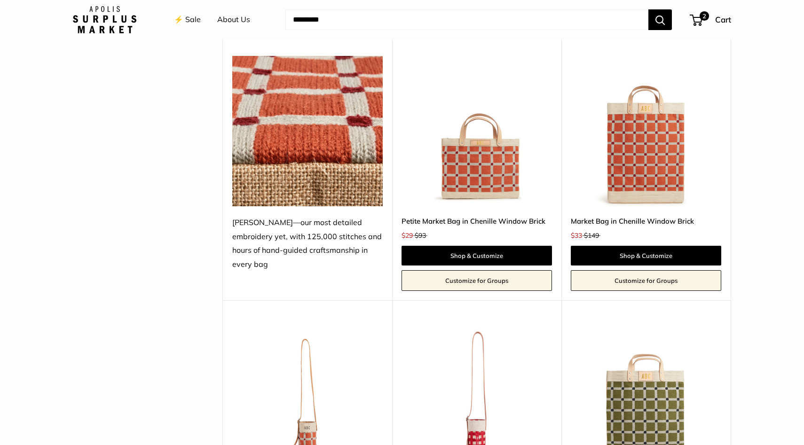
click at [0, 0] on img at bounding box center [0, 0] width 0 height 0
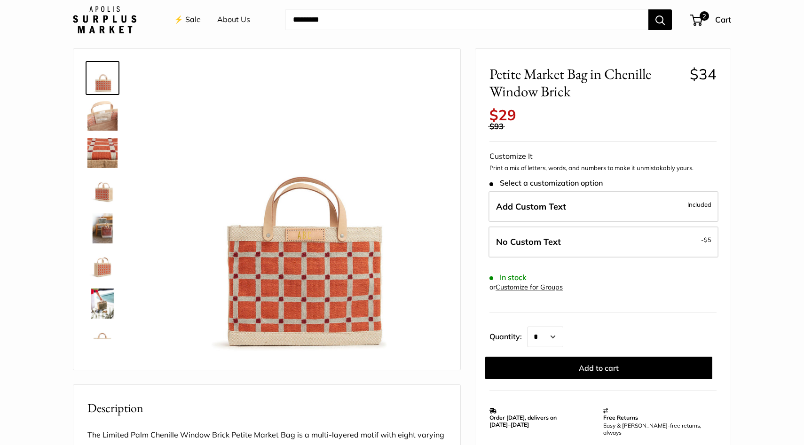
scroll to position [27, 0]
click at [100, 306] on img at bounding box center [102, 304] width 30 height 30
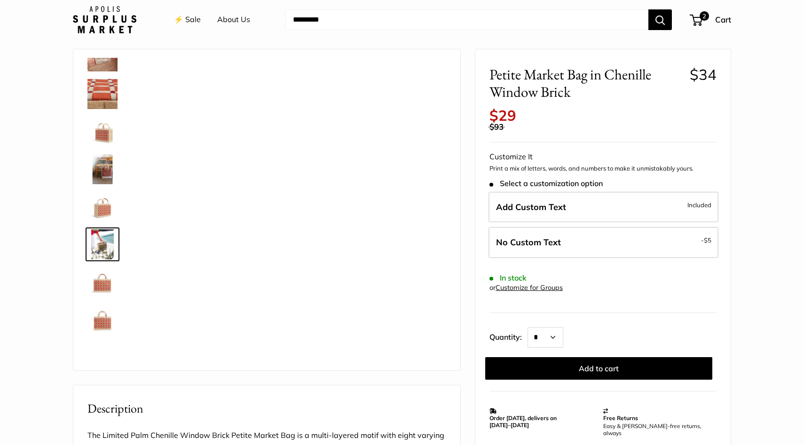
scroll to position [60, 0]
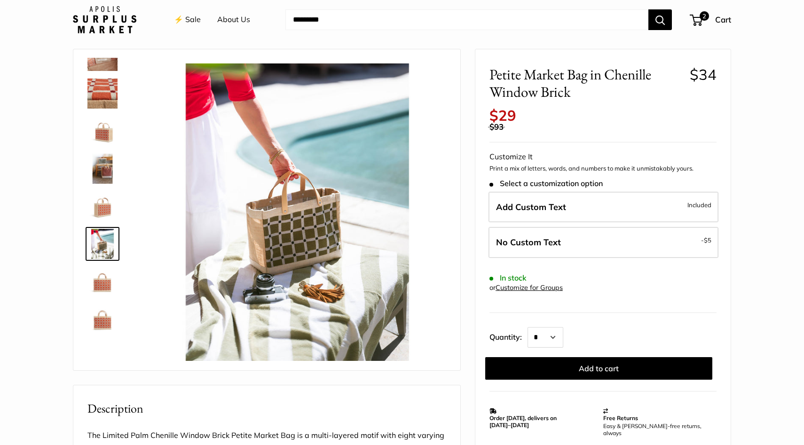
click at [102, 281] on img at bounding box center [102, 282] width 30 height 30
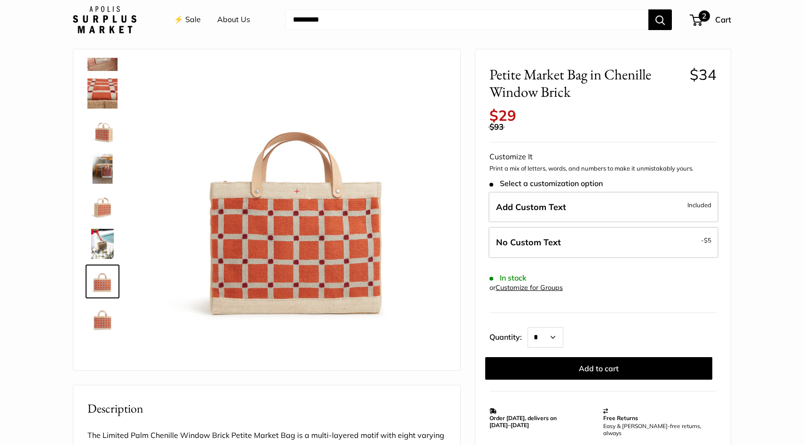
click at [704, 20] on span "2" at bounding box center [704, 15] width 11 height 11
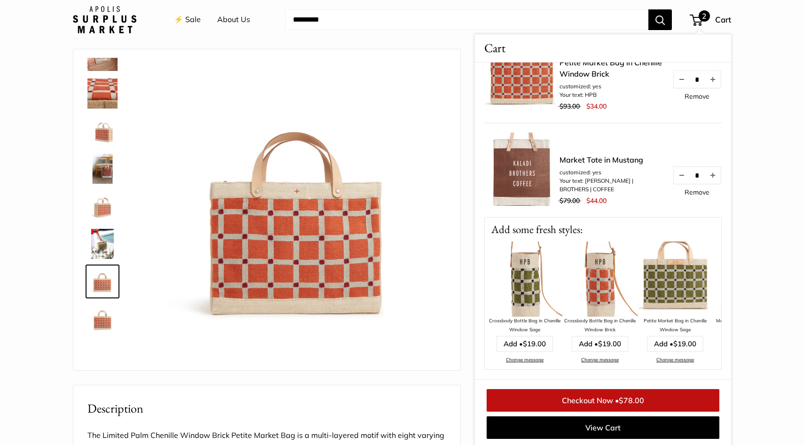
scroll to position [0, 0]
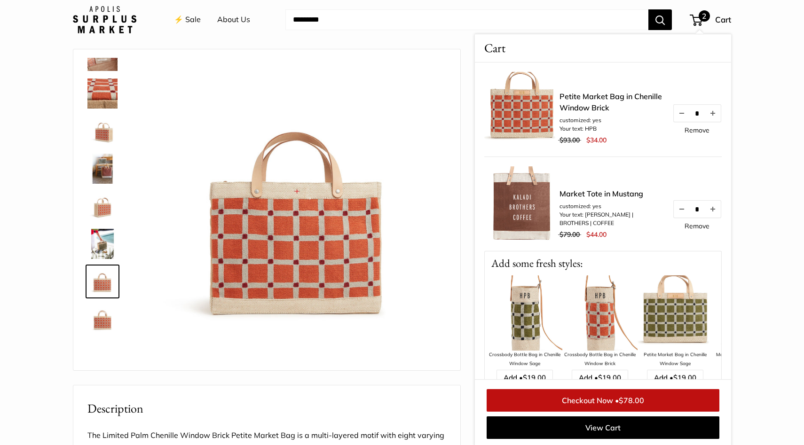
click at [595, 398] on link "Checkout Now • $78.00" at bounding box center [603, 400] width 233 height 23
click at [595, 402] on link "Checkout Now • $78.00" at bounding box center [603, 400] width 233 height 23
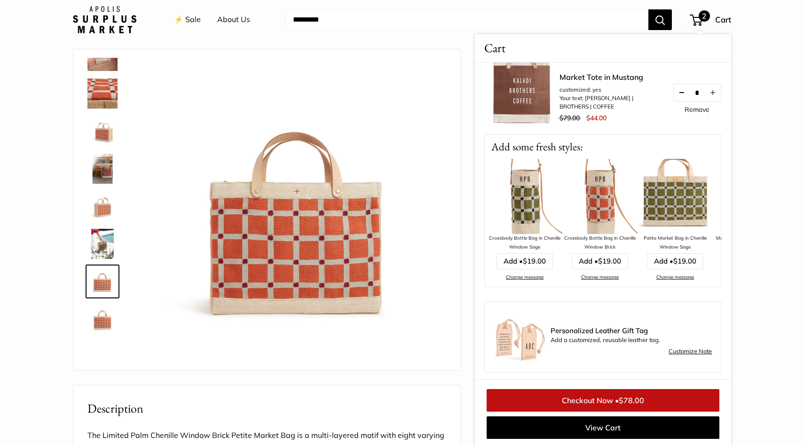
scroll to position [119, 0]
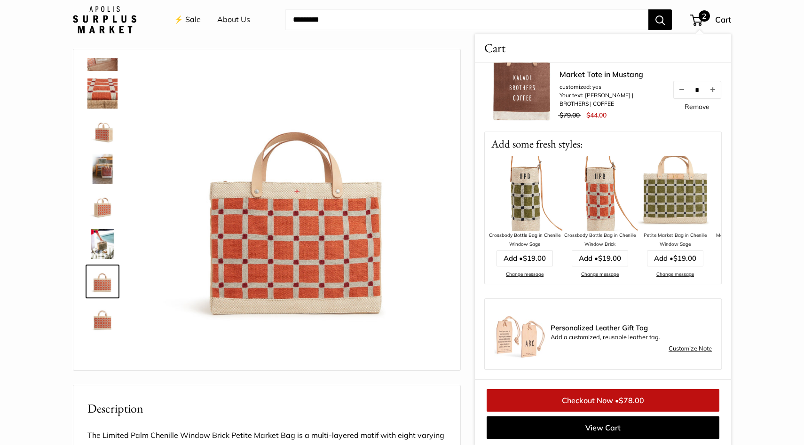
click at [682, 345] on link "Customize Note" at bounding box center [690, 348] width 43 height 11
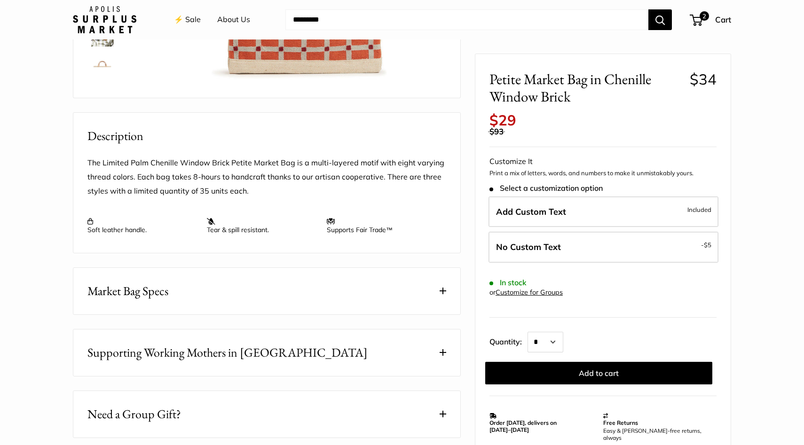
scroll to position [228, 0]
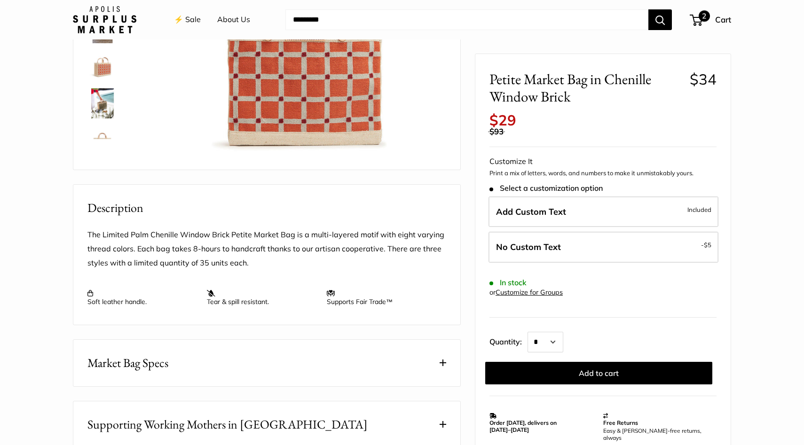
click at [699, 17] on span "2" at bounding box center [704, 15] width 11 height 11
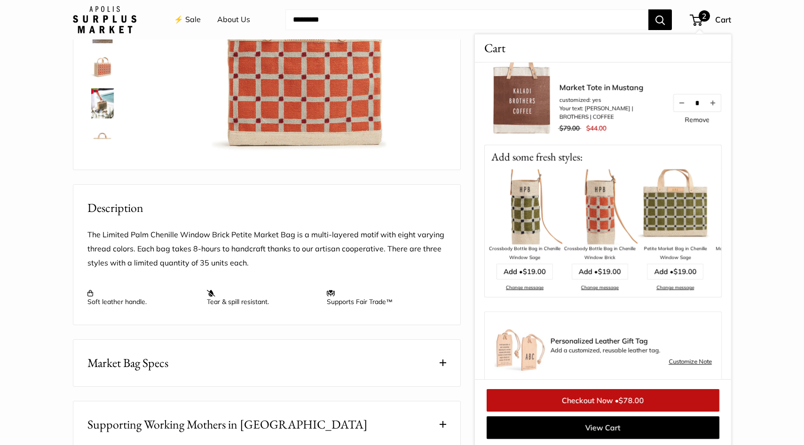
scroll to position [119, 0]
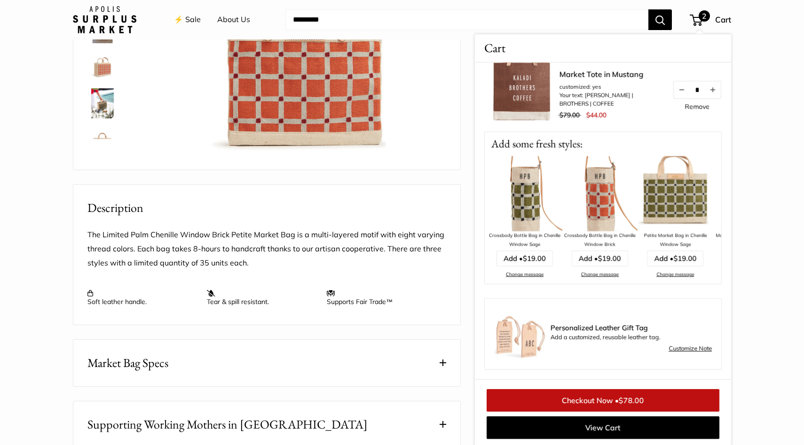
click at [685, 349] on link "Customize Note" at bounding box center [690, 348] width 43 height 11
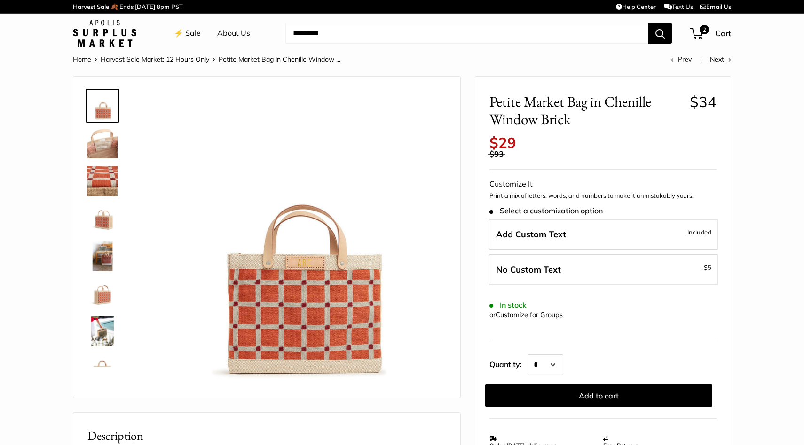
click at [93, 28] on img at bounding box center [104, 33] width 63 height 27
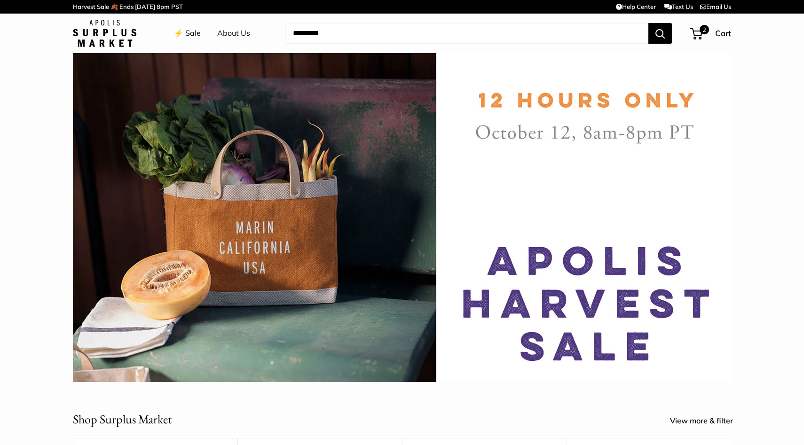
click at [607, 32] on input "Search..." at bounding box center [466, 33] width 363 height 21
type input "***"
click at [649, 23] on button "Search" at bounding box center [661, 33] width 24 height 21
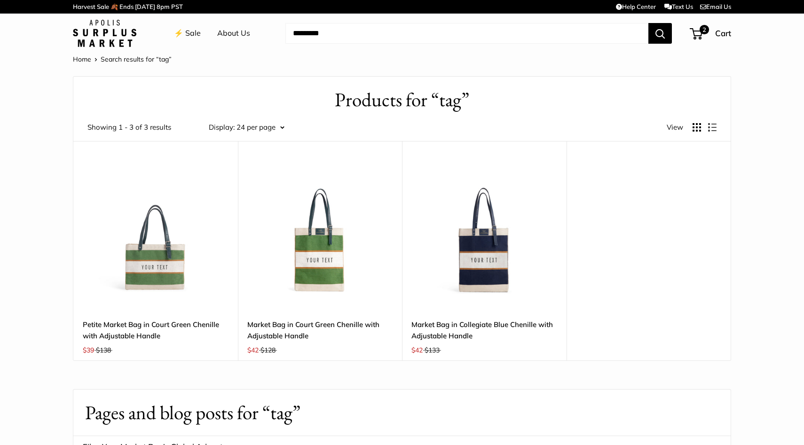
click at [117, 35] on img at bounding box center [104, 33] width 63 height 27
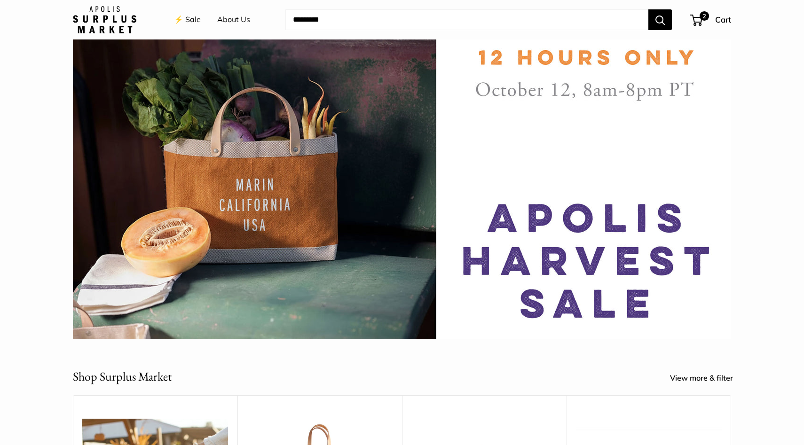
scroll to position [37, 0]
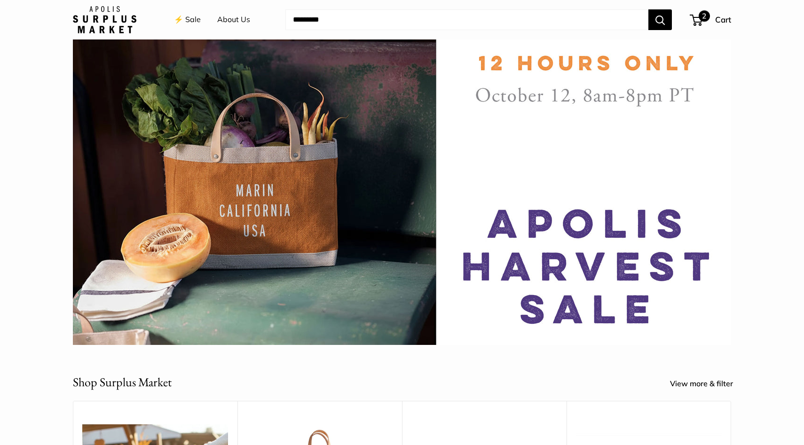
click at [710, 18] on div "2 Cart" at bounding box center [711, 19] width 40 height 15
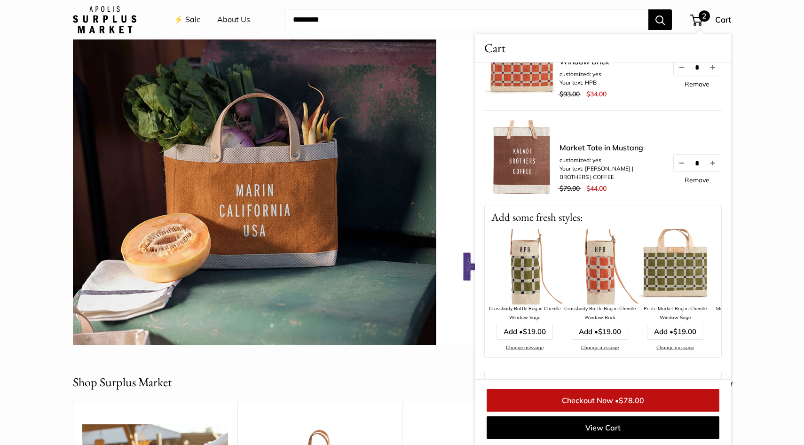
scroll to position [47, 0]
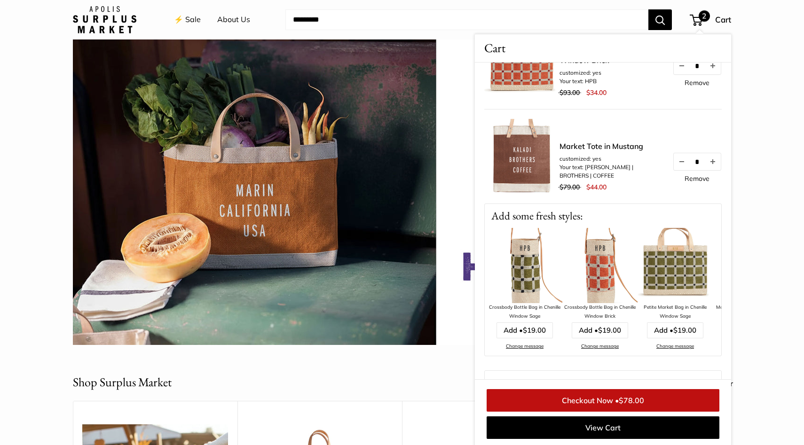
click at [601, 403] on link "Checkout Now • $78.00" at bounding box center [603, 400] width 233 height 23
